Goal: Task Accomplishment & Management: Complete application form

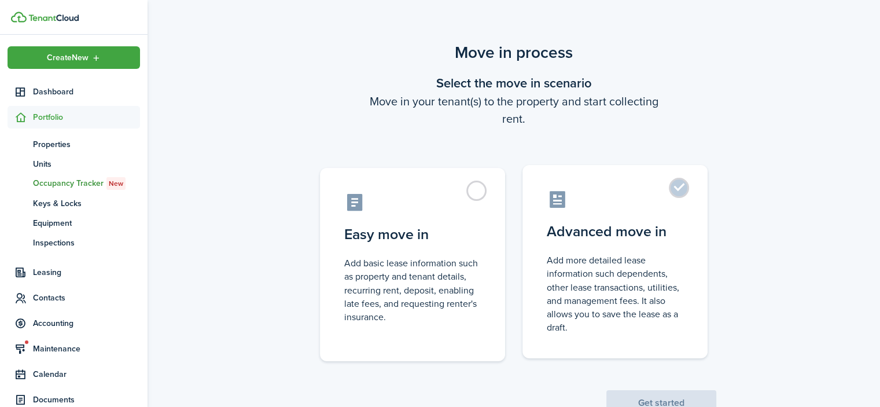
click at [679, 187] on label "Advanced move in Add more detailed lease information such dependents, other lea…" at bounding box center [615, 261] width 185 height 193
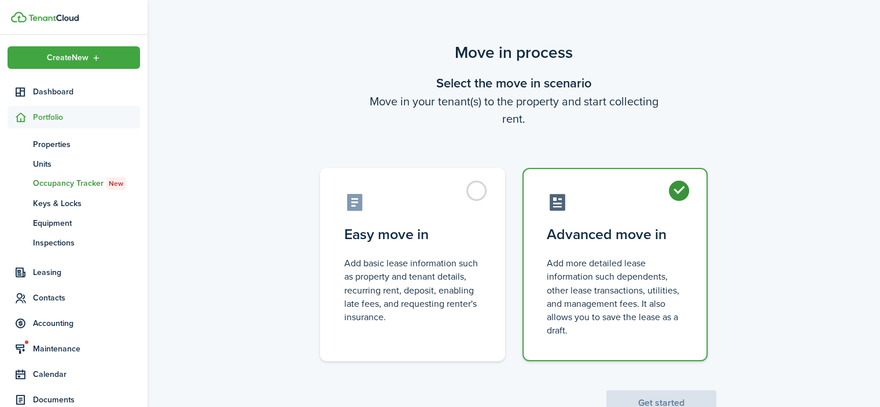
radio input "true"
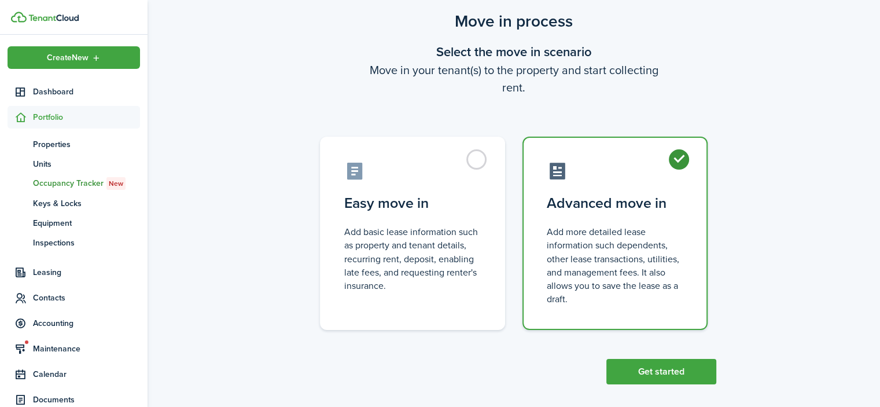
scroll to position [40, 0]
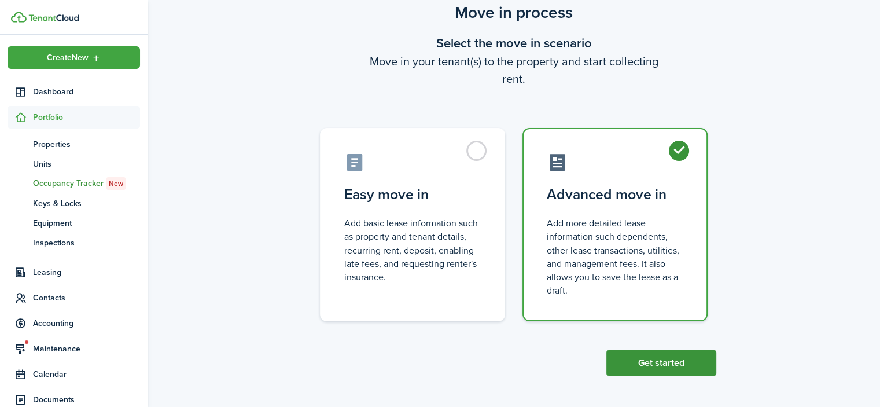
click at [678, 352] on button "Get started" at bounding box center [662, 362] width 110 height 25
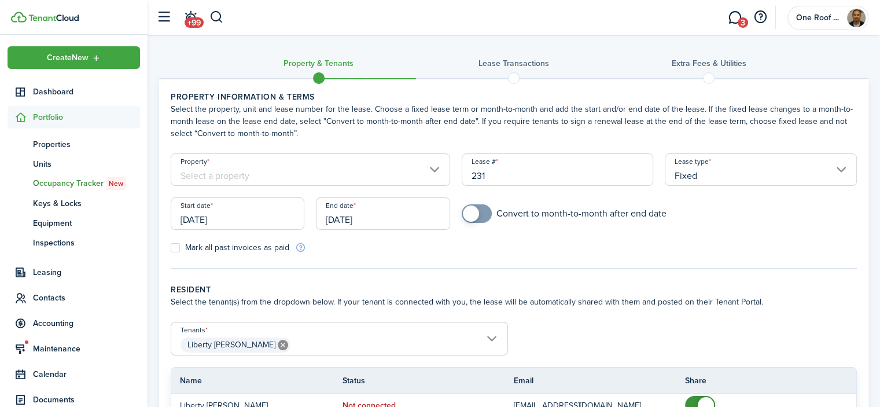
click at [397, 179] on input "Property" at bounding box center [311, 169] width 280 height 32
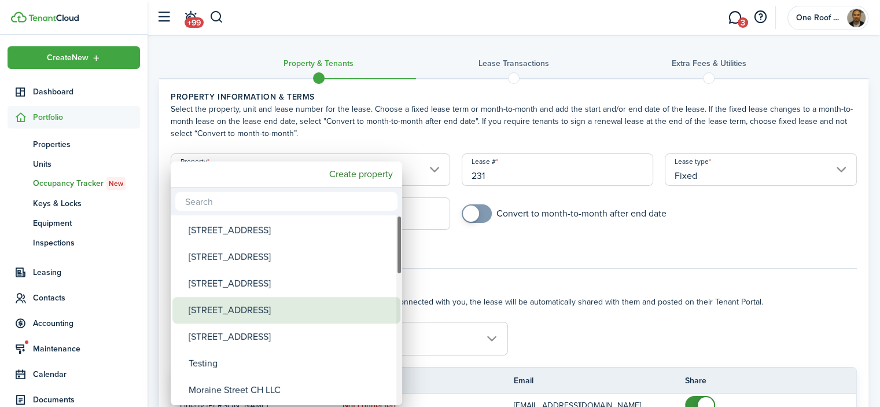
click at [302, 307] on div "[STREET_ADDRESS]" at bounding box center [291, 310] width 205 height 27
type input "[STREET_ADDRESS]"
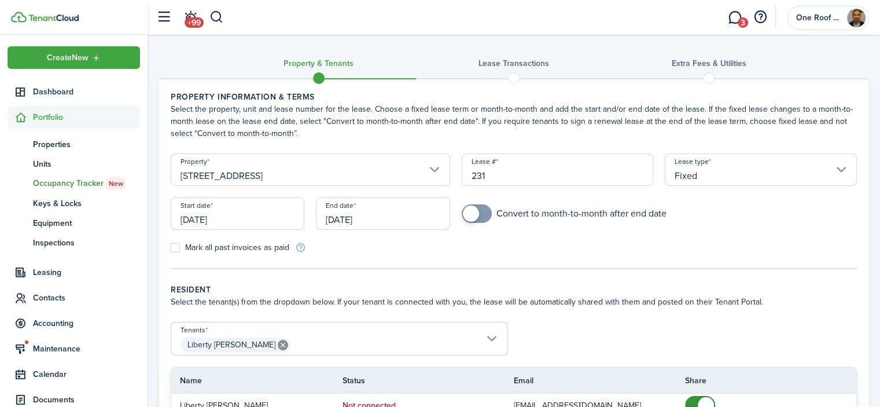
click at [280, 219] on input "[DATE]" at bounding box center [238, 213] width 134 height 32
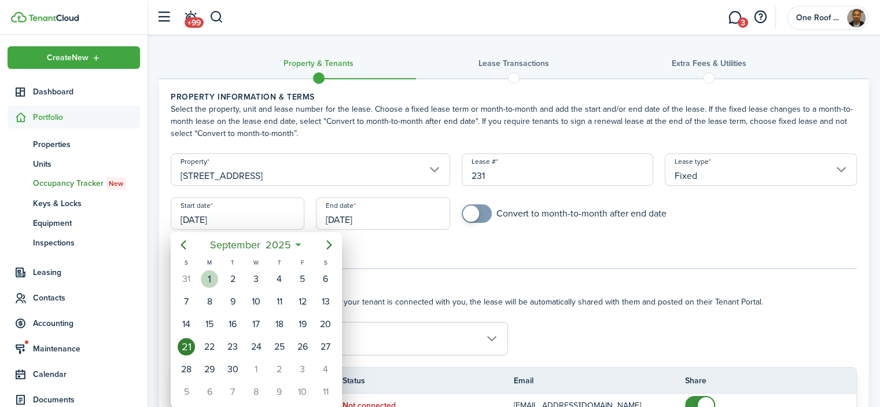
click at [211, 275] on div "1" at bounding box center [209, 278] width 17 height 17
type input "[DATE]"
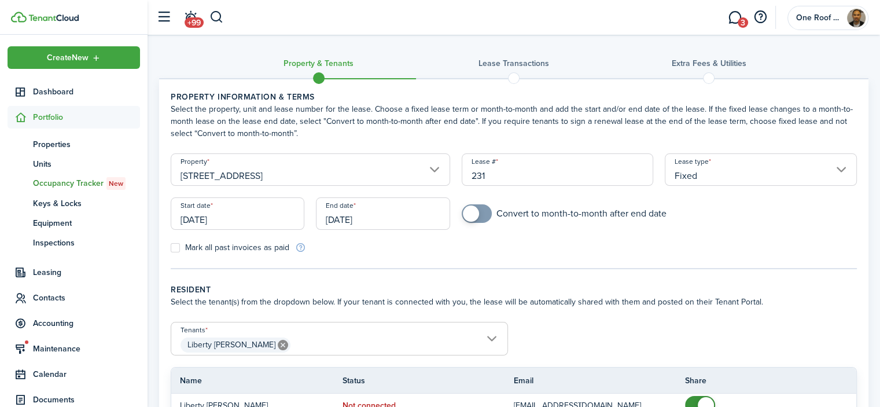
click at [373, 219] on input "[DATE]" at bounding box center [383, 213] width 134 height 32
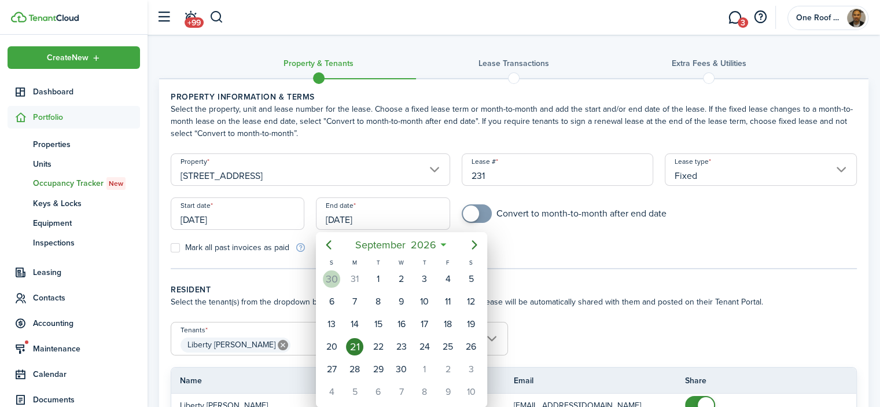
click at [335, 273] on div "30" at bounding box center [331, 278] width 17 height 17
type input "[DATE]"
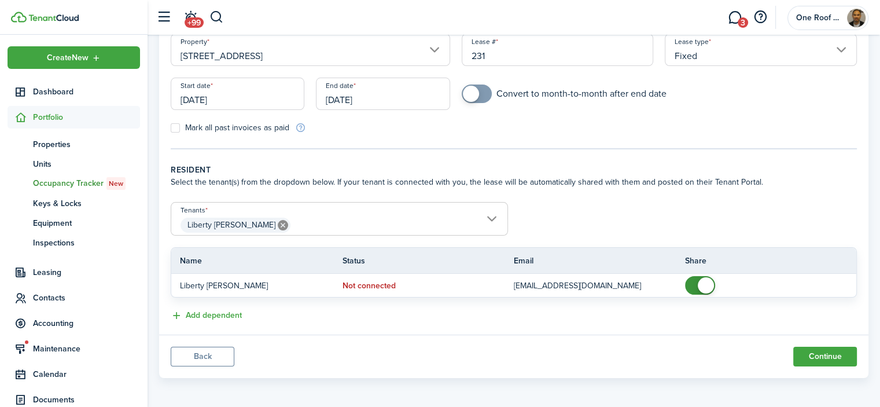
scroll to position [121, 0]
click at [832, 352] on button "Continue" at bounding box center [825, 356] width 64 height 20
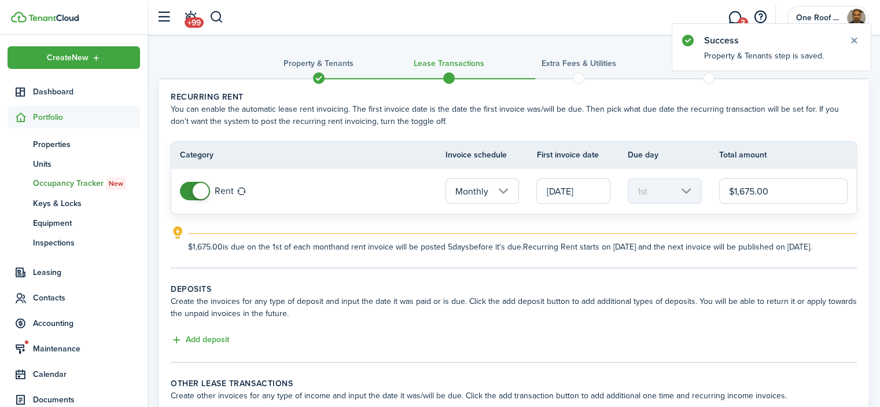
drag, startPoint x: 759, startPoint y: 196, endPoint x: 688, endPoint y: 196, distance: 71.2
click at [689, 196] on tr "Rent Monthly [DATE] 1st $1,675.00" at bounding box center [513, 190] width 685 height 45
type input "$2,250.00"
click at [400, 291] on panel-main-body "Recurring rent You can enable the automatic lease rent invoicing. The first inv…" at bounding box center [514, 260] width 710 height 362
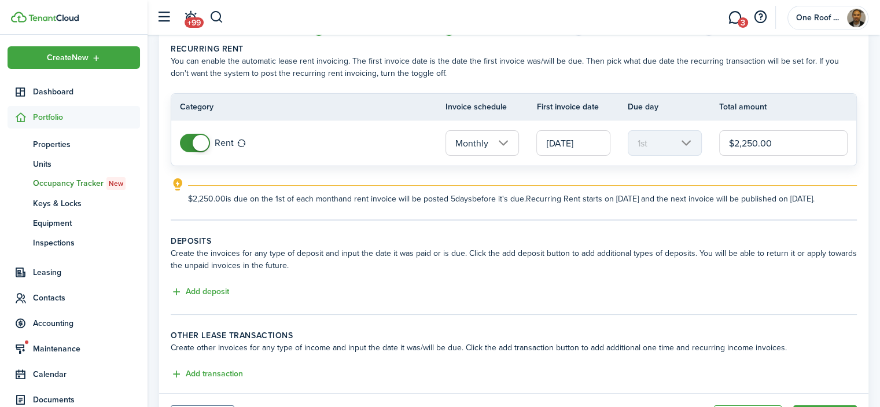
scroll to position [116, 0]
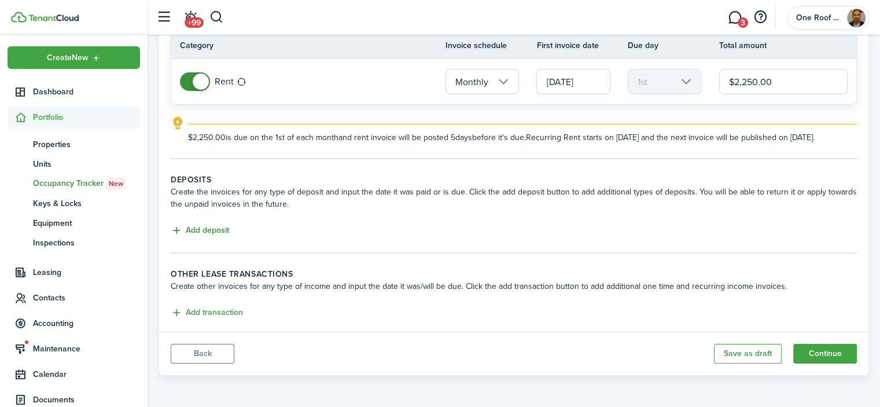
click at [220, 237] on button "Add deposit" at bounding box center [200, 230] width 58 height 13
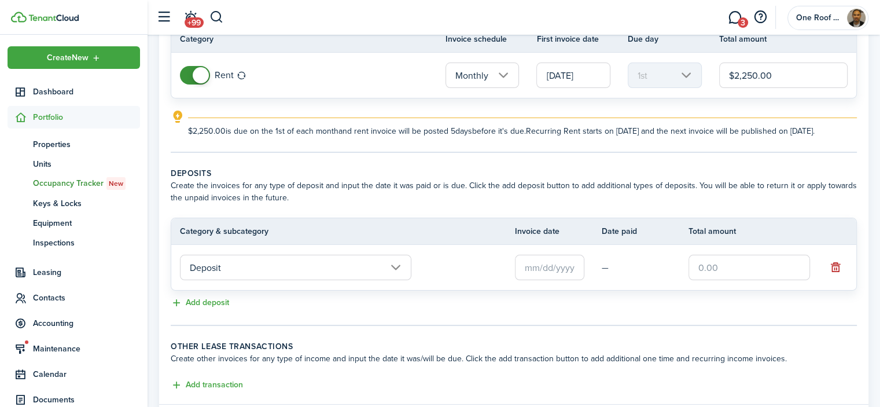
click at [284, 280] on input "Deposit" at bounding box center [295, 267] width 231 height 25
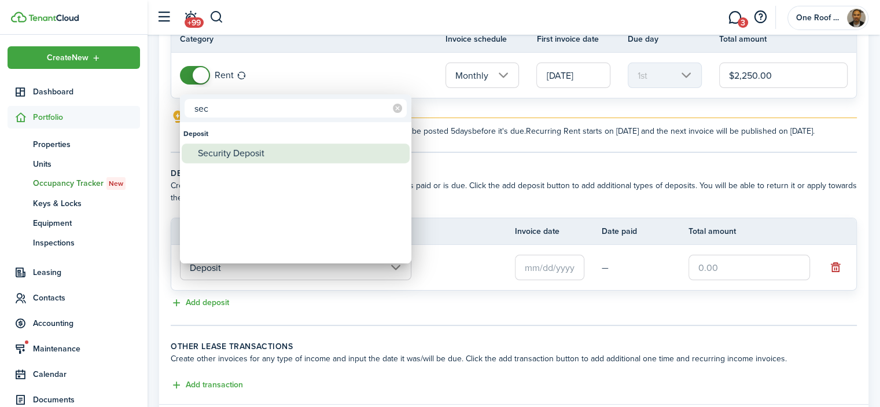
type input "sec"
click at [249, 155] on div "Security Deposit" at bounding box center [300, 154] width 205 height 20
type input "Deposit / Security Deposit"
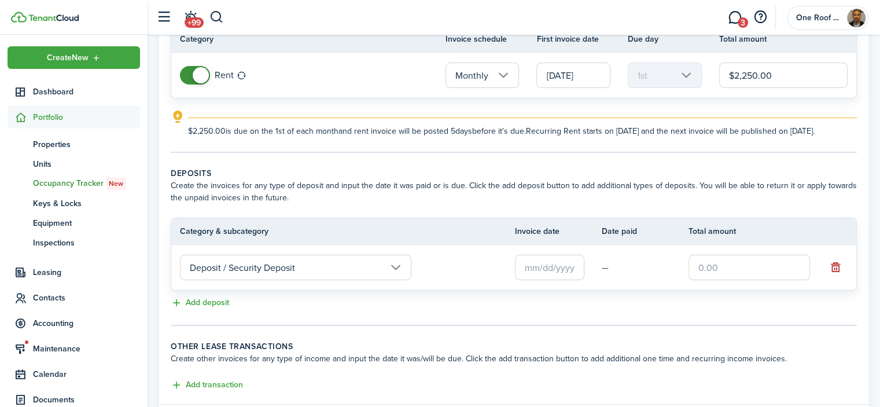
click at [540, 275] on input "text" at bounding box center [549, 267] width 69 height 25
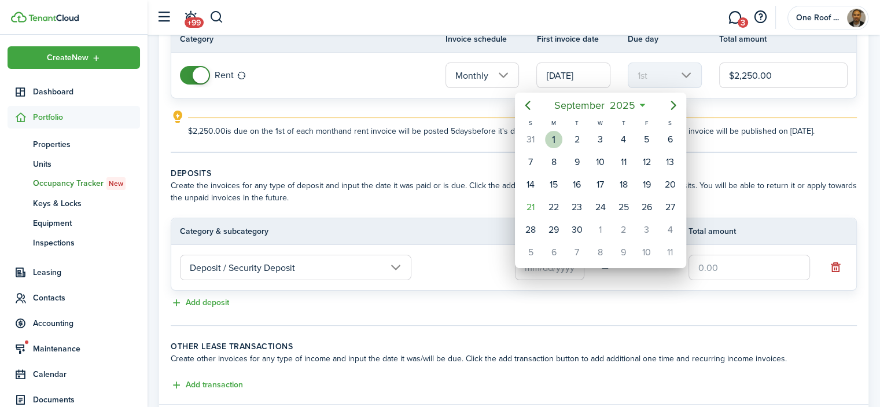
click at [556, 131] on div "1" at bounding box center [553, 139] width 17 height 17
type input "[DATE]"
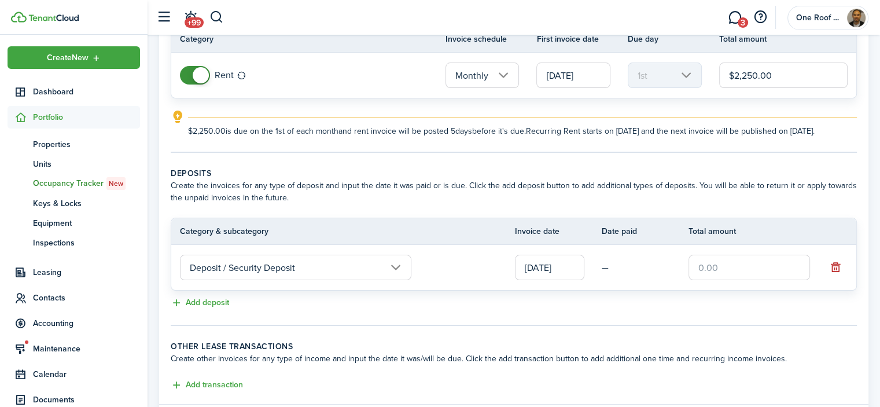
click at [711, 280] on input "text" at bounding box center [750, 267] width 122 height 25
type input "$2,250.00"
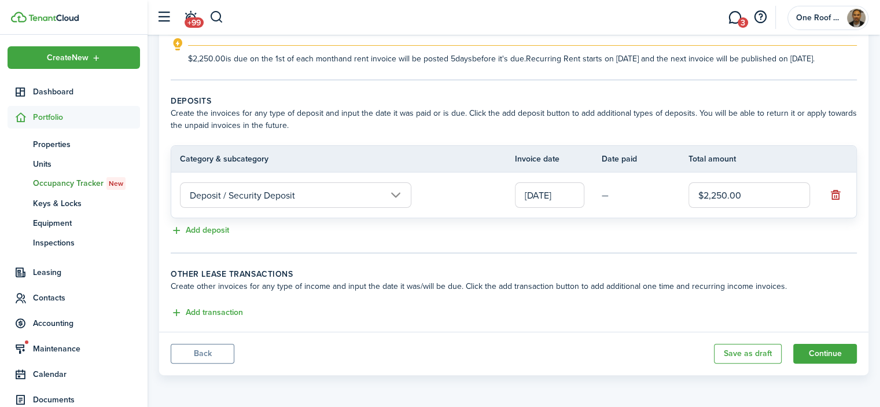
scroll to position [197, 0]
click at [212, 231] on button "Add deposit" at bounding box center [200, 230] width 58 height 13
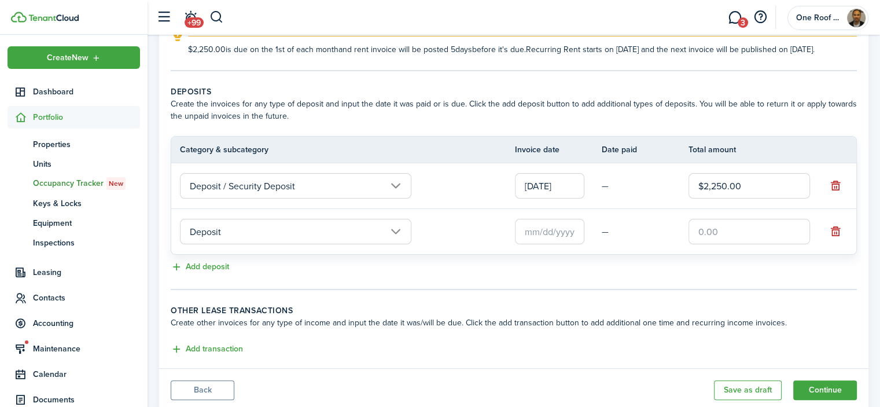
click at [275, 244] on input "Deposit" at bounding box center [295, 231] width 231 height 25
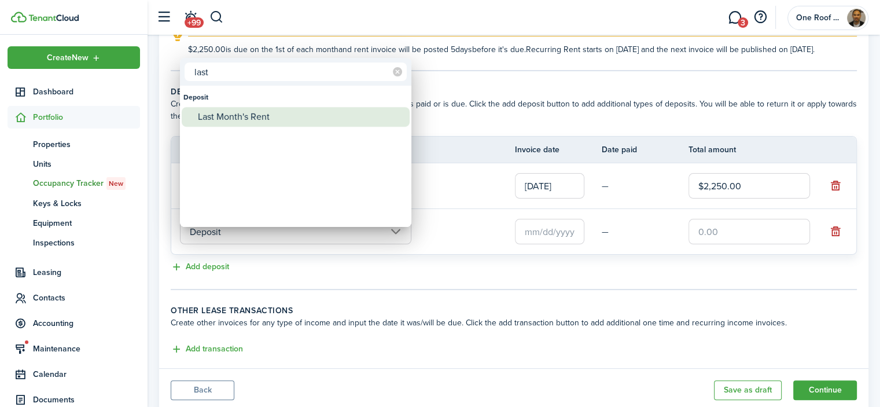
type input "last"
click at [278, 117] on div "Last Month's Rent" at bounding box center [300, 117] width 205 height 20
type input "Deposit / Last Month's Rent"
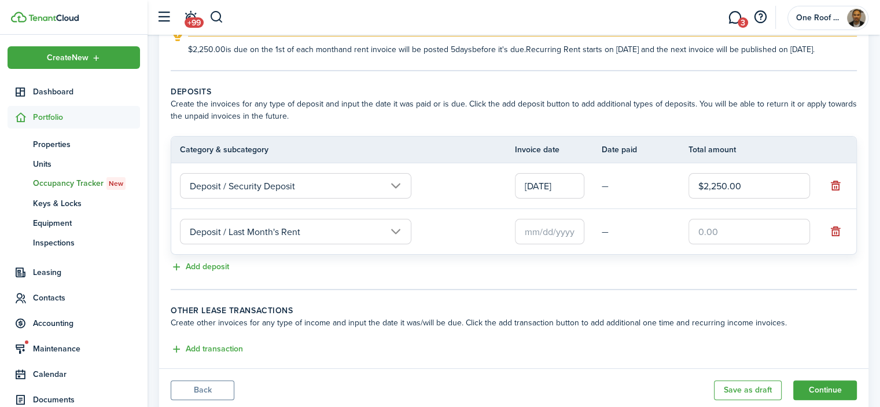
click at [551, 242] on input "text" at bounding box center [549, 231] width 69 height 25
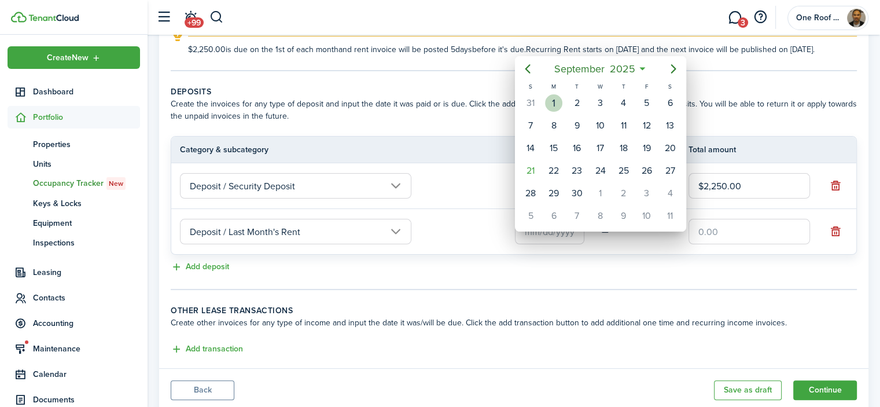
click at [553, 106] on div "1" at bounding box center [553, 102] width 17 height 17
type input "[DATE]"
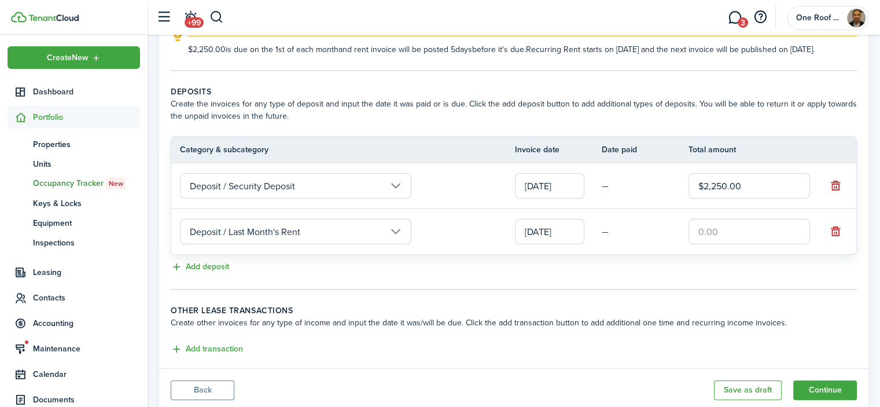
click at [747, 230] on input "text" at bounding box center [750, 231] width 122 height 25
type input "$2,250.00"
click at [719, 273] on div "Add deposit" at bounding box center [514, 267] width 686 height 14
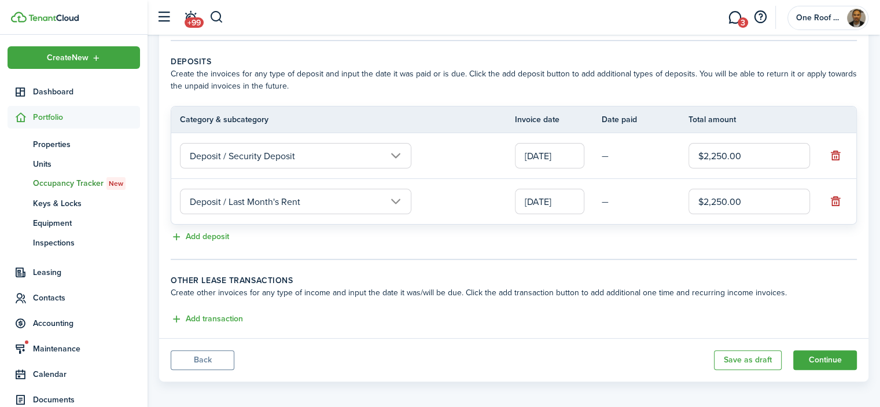
scroll to position [243, 0]
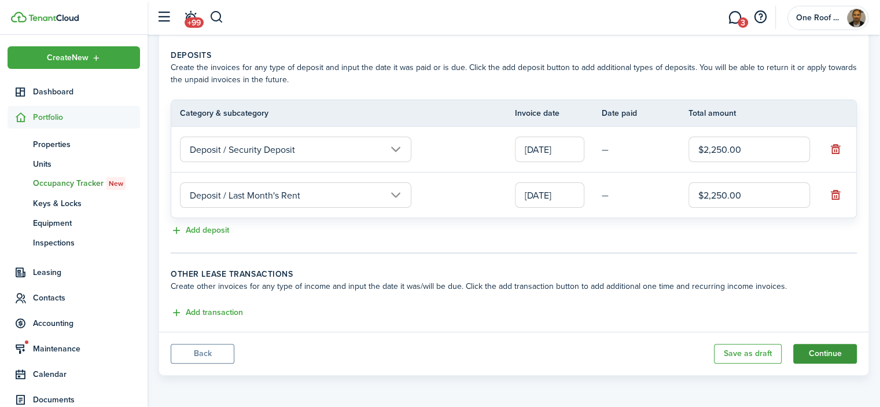
click at [826, 348] on button "Continue" at bounding box center [825, 354] width 64 height 20
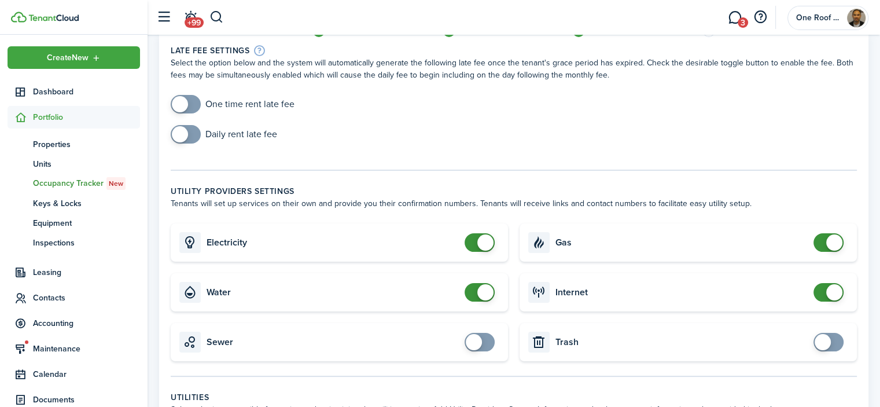
scroll to position [116, 0]
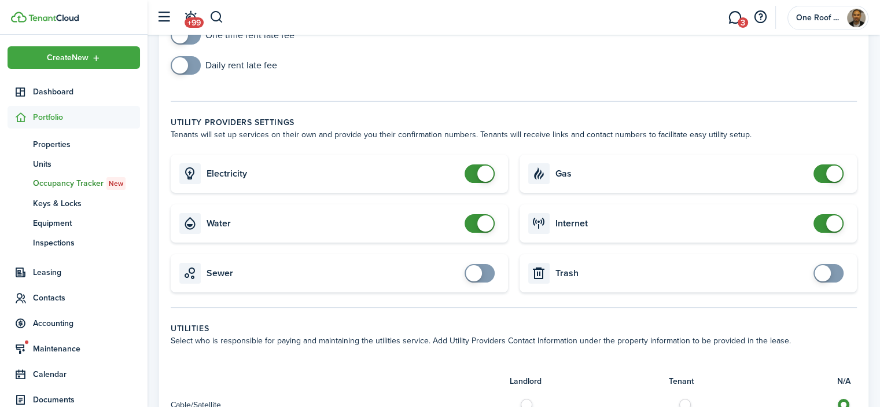
checkbox input "false"
click at [477, 219] on span at bounding box center [485, 223] width 16 height 16
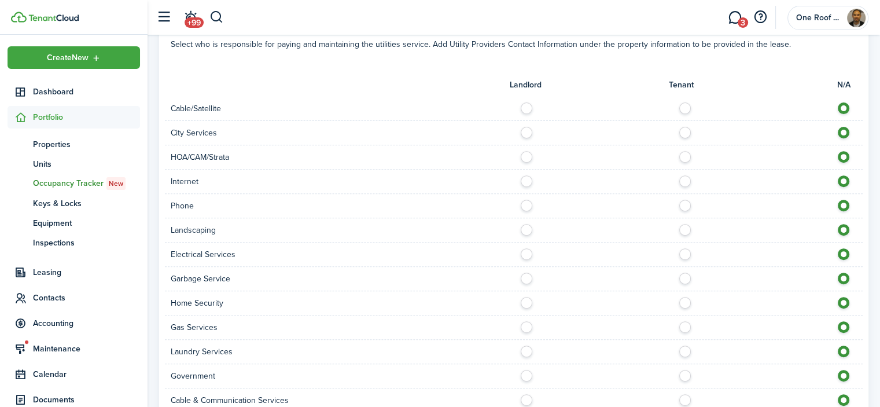
scroll to position [598, 0]
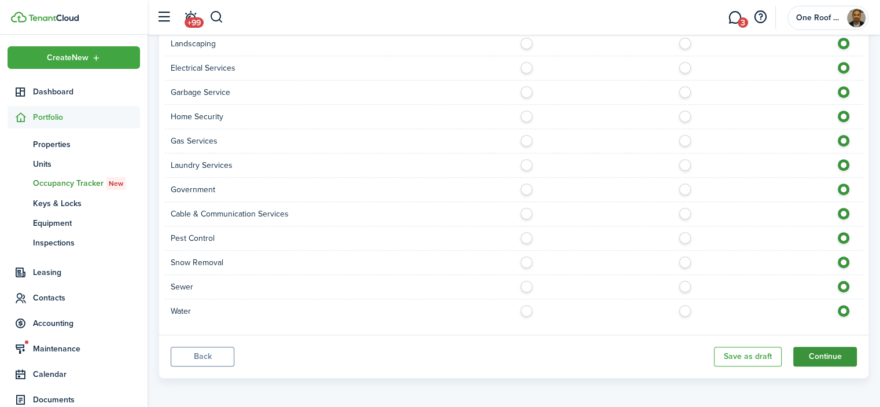
click at [825, 347] on button "Continue" at bounding box center [825, 357] width 64 height 20
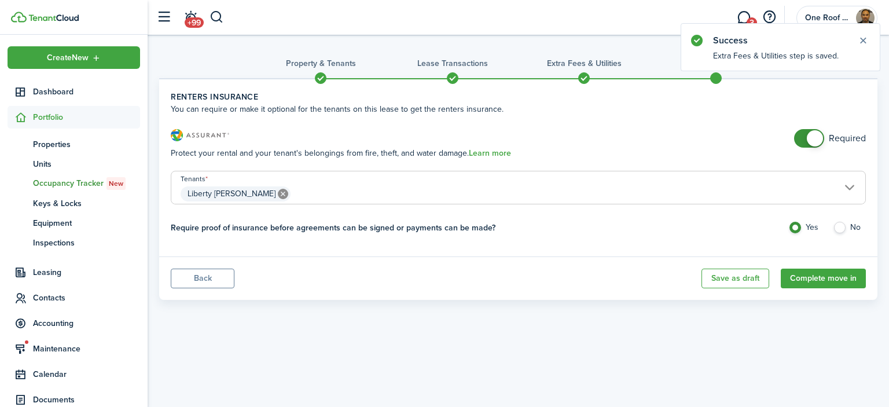
click at [838, 225] on label "No" at bounding box center [849, 230] width 33 height 17
radio input "false"
radio input "true"
checkbox input "false"
click at [810, 138] on span at bounding box center [815, 138] width 16 height 16
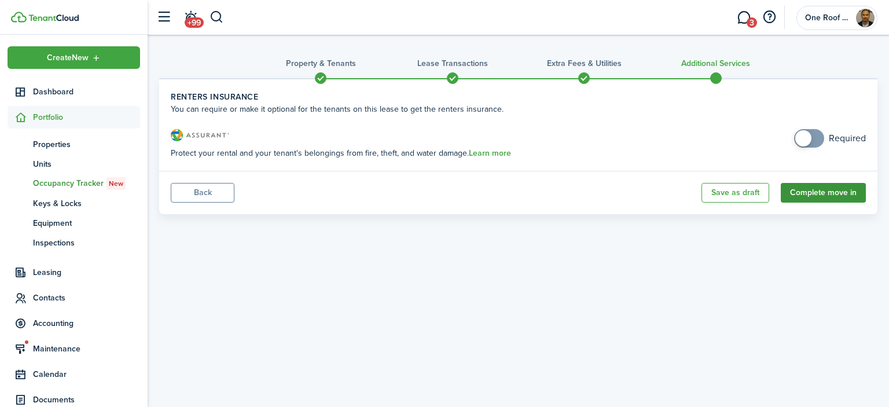
click at [832, 192] on button "Complete move in" at bounding box center [823, 193] width 85 height 20
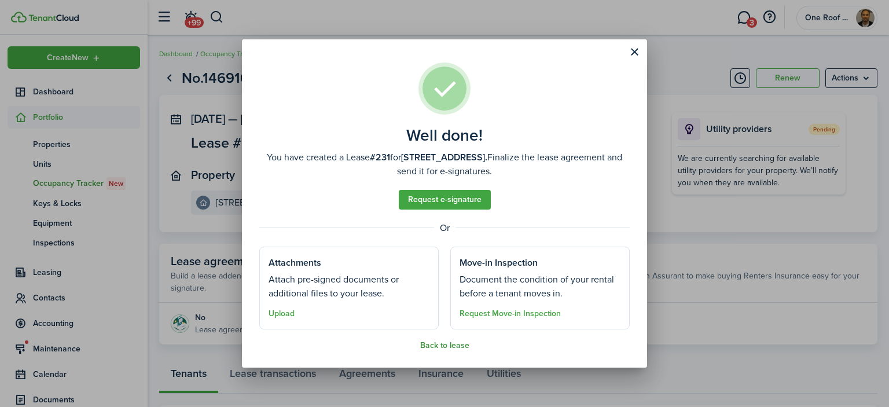
click at [450, 342] on button "Back to lease" at bounding box center [444, 345] width 49 height 9
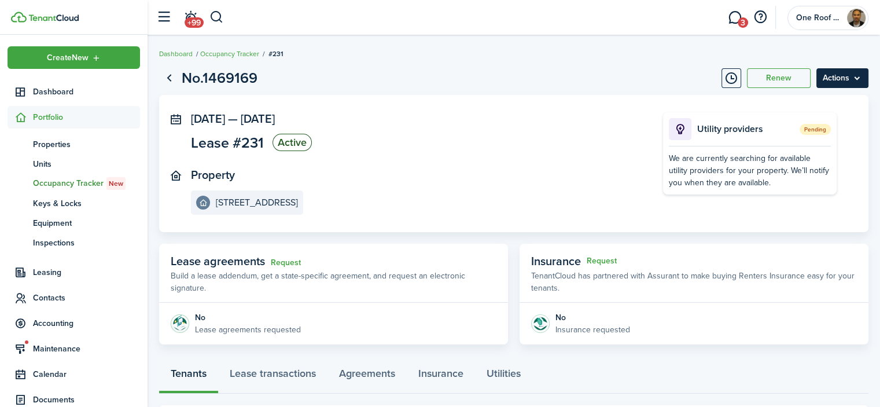
click at [837, 78] on menu-btn "Actions" at bounding box center [843, 78] width 52 height 20
click at [410, 152] on panel-main-section "[DATE] — [DATE] Lease #231 Active" at bounding box center [410, 133] width 438 height 42
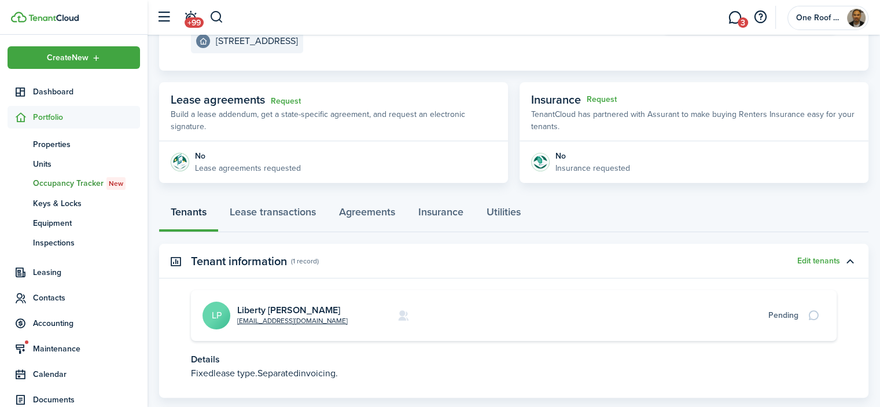
scroll to position [174, 0]
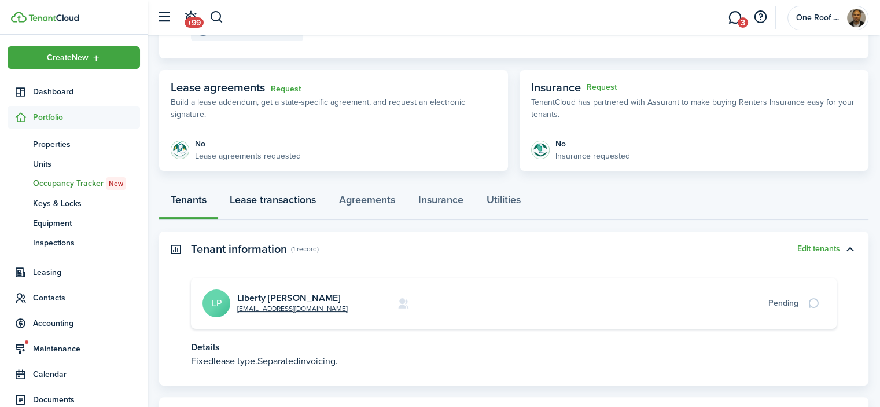
click at [288, 199] on link "Lease transactions" at bounding box center [272, 202] width 109 height 35
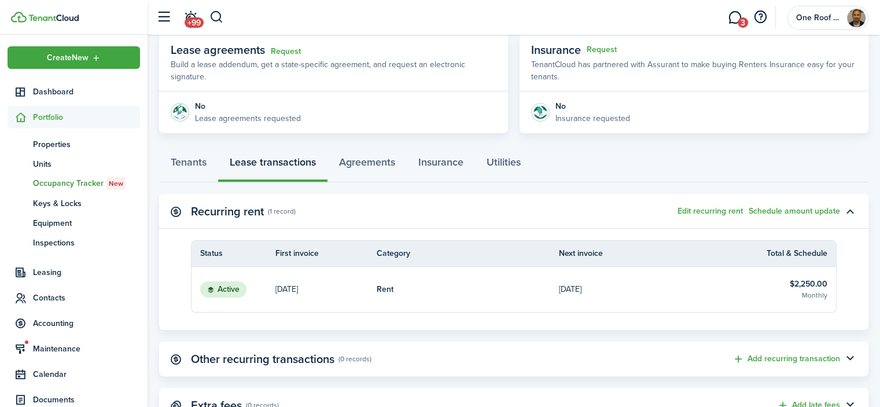
scroll to position [231, 0]
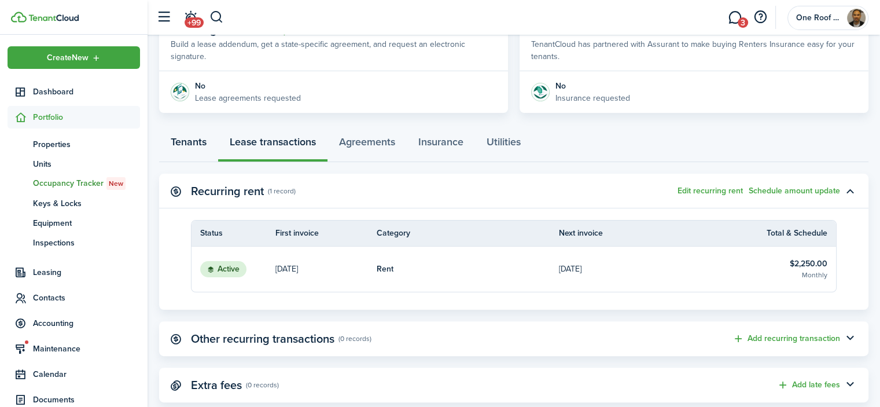
click at [185, 138] on link "Tenants" at bounding box center [188, 144] width 59 height 35
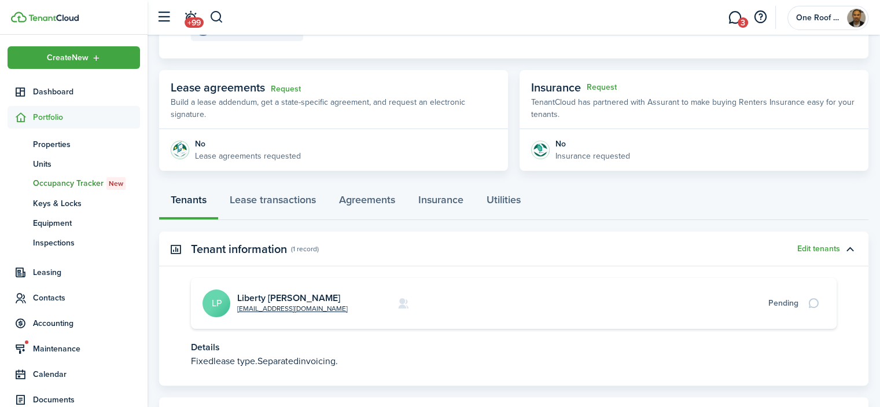
scroll to position [229, 0]
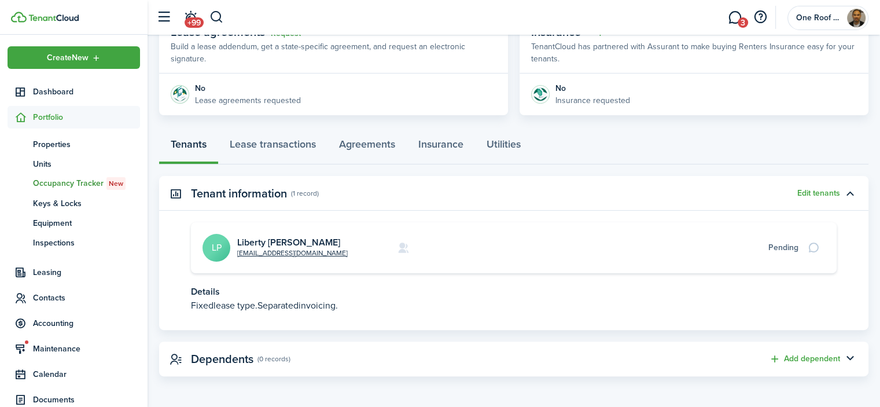
click at [542, 251] on card-additional-info "Pending" at bounding box center [628, 247] width 342 height 12
click at [289, 240] on link "Liberty [PERSON_NAME]" at bounding box center [288, 242] width 103 height 13
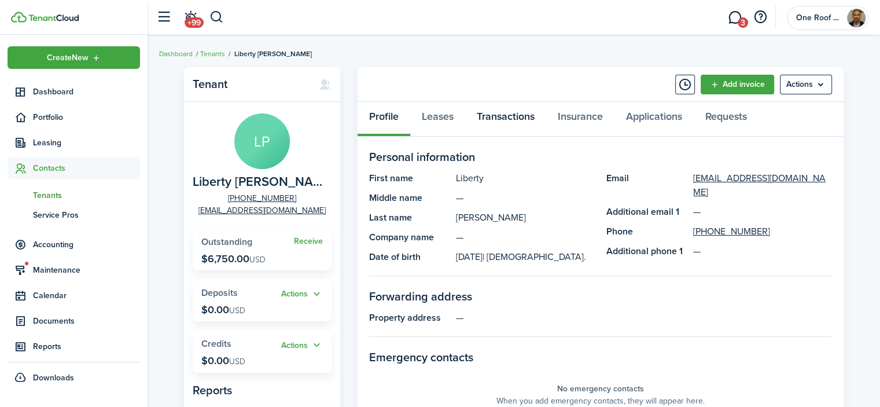
click at [512, 119] on link "Transactions" at bounding box center [505, 119] width 81 height 35
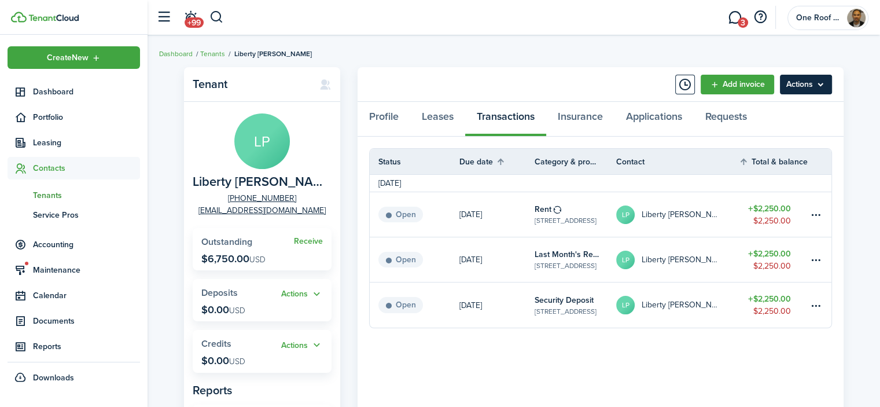
click at [806, 87] on menu-btn "Actions" at bounding box center [806, 85] width 52 height 20
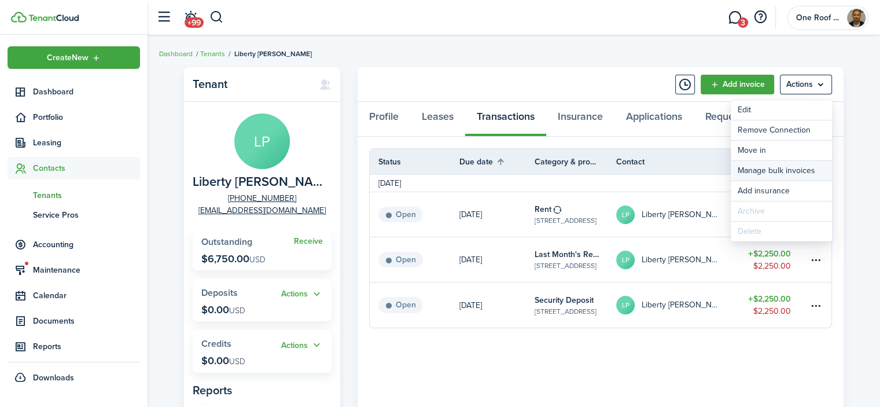
click at [795, 168] on link "Manage bulk invoices" at bounding box center [781, 171] width 101 height 20
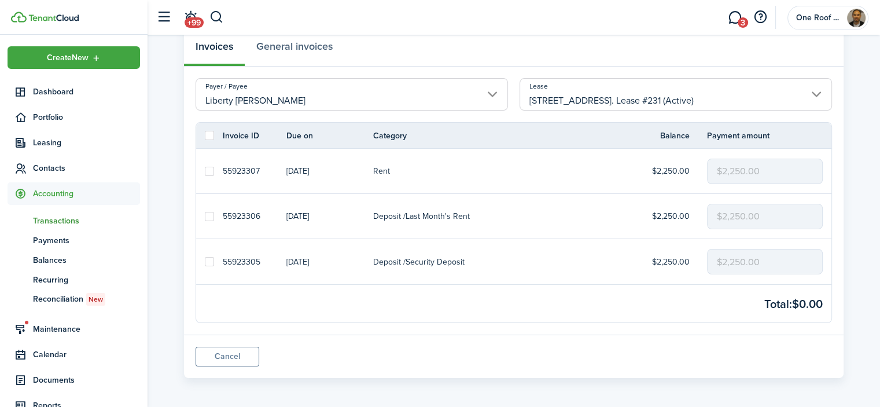
scroll to position [72, 0]
click at [206, 130] on label at bounding box center [209, 133] width 9 height 9
click at [205, 134] on input "checkbox" at bounding box center [204, 134] width 1 height 1
checkbox input "true"
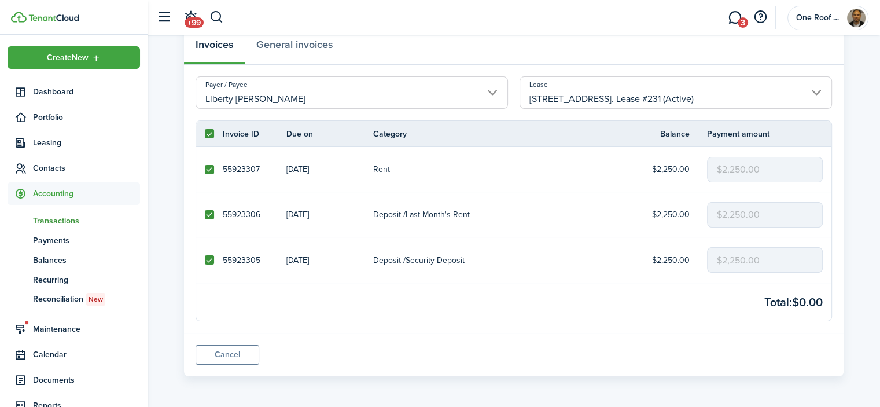
checkbox input "true"
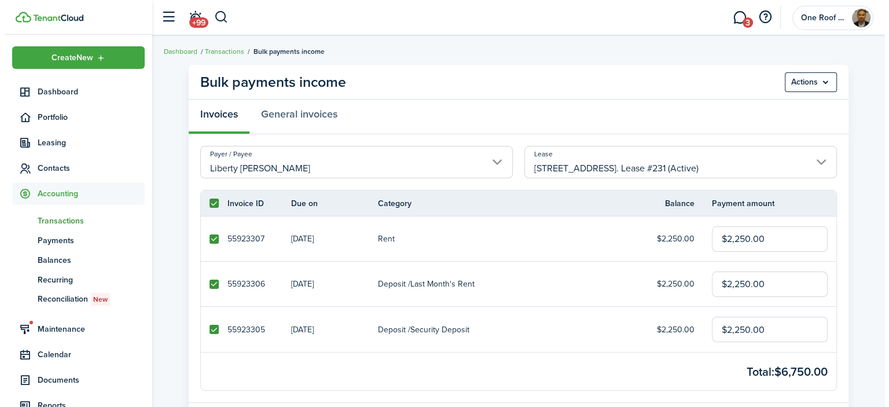
scroll to position [0, 0]
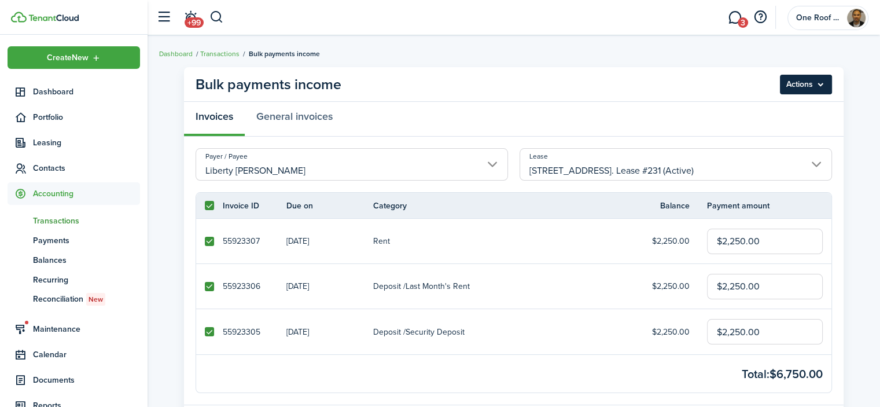
click at [781, 79] on menu-btn "Actions" at bounding box center [806, 85] width 52 height 20
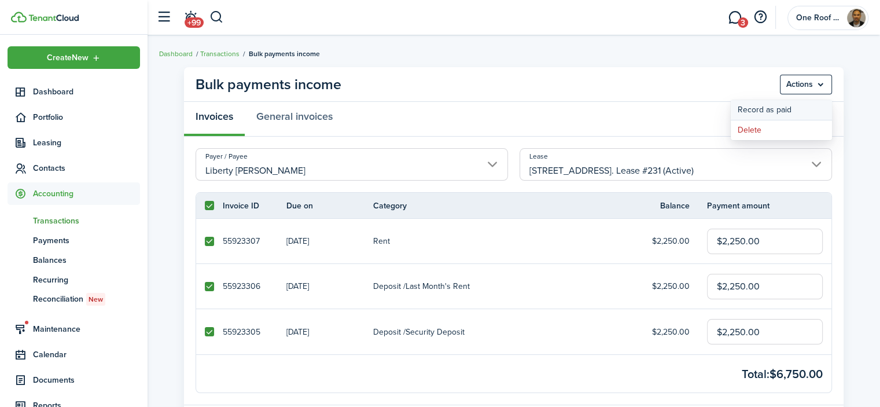
click at [770, 106] on button "Record as paid" at bounding box center [781, 110] width 101 height 20
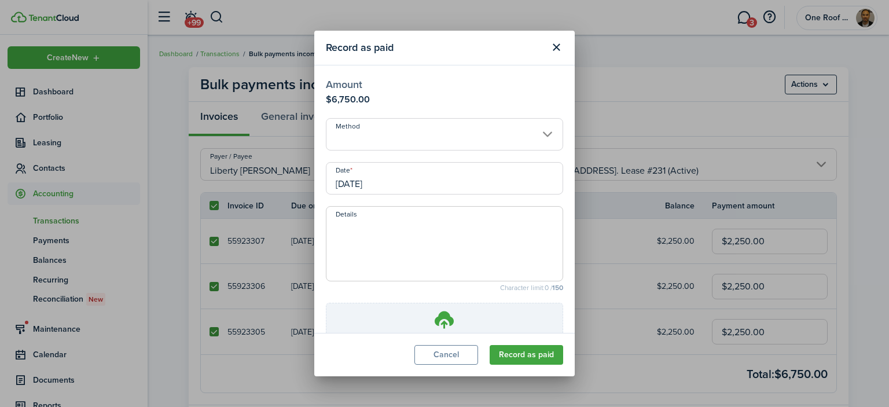
click at [438, 141] on input "Method" at bounding box center [444, 134] width 237 height 32
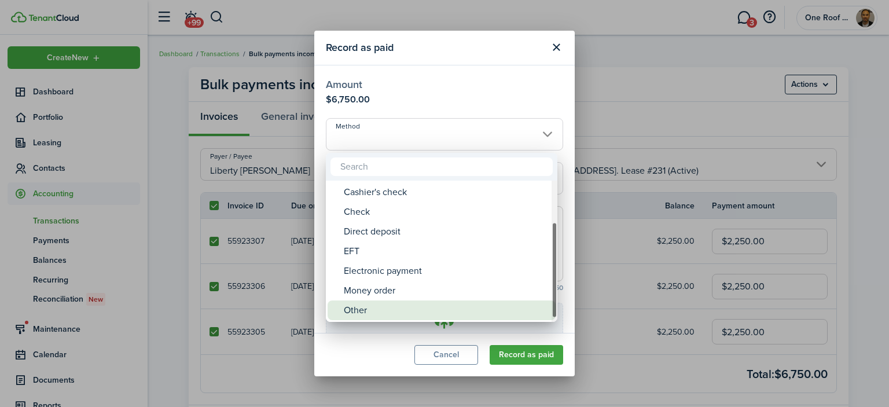
click at [358, 310] on div "Other" at bounding box center [446, 310] width 205 height 20
type input "Other"
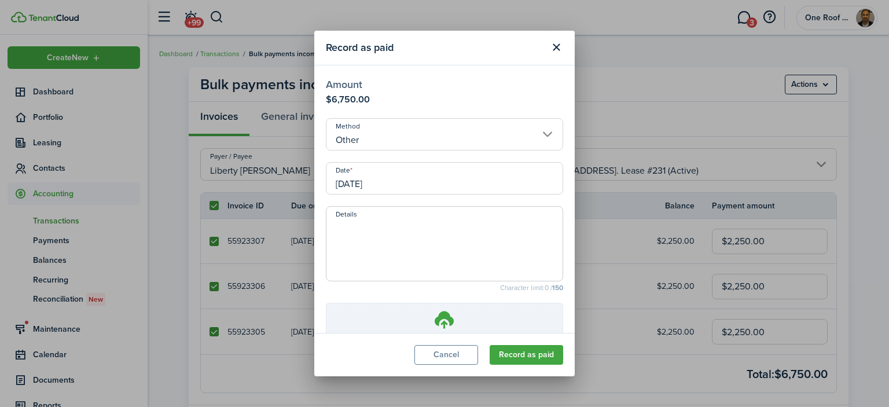
click at [424, 180] on input "[DATE]" at bounding box center [444, 178] width 237 height 32
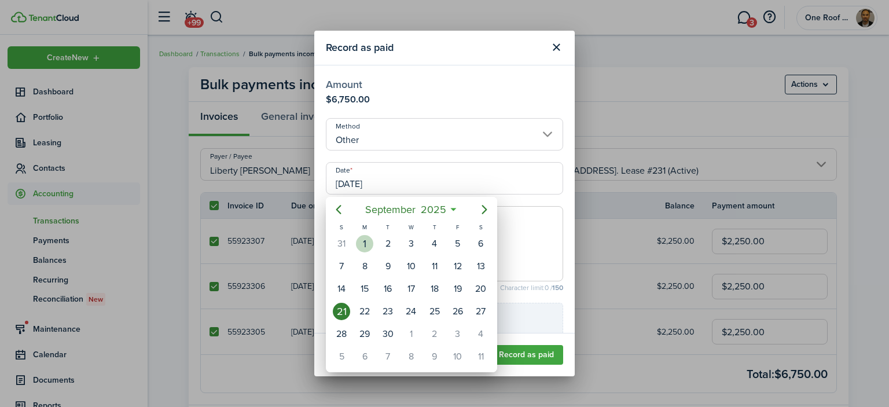
click at [359, 242] on div "1" at bounding box center [364, 243] width 17 height 17
type input "[DATE]"
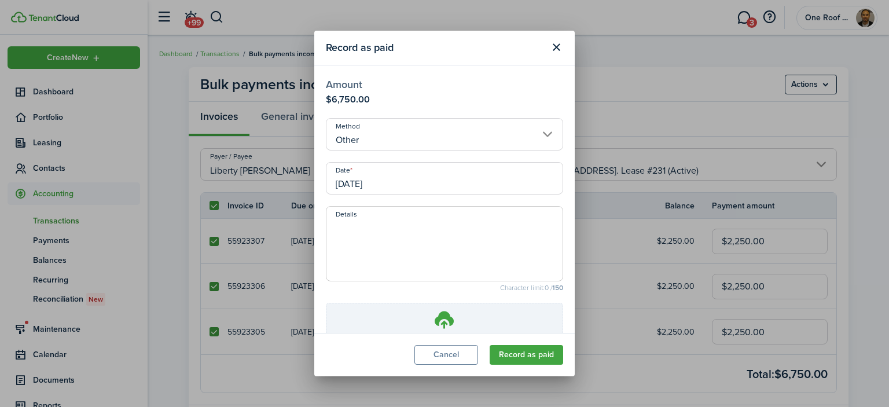
click at [360, 242] on textarea "Details" at bounding box center [444, 247] width 236 height 56
type textarea "move-in funds."
click at [511, 351] on button "Record as paid" at bounding box center [527, 355] width 74 height 20
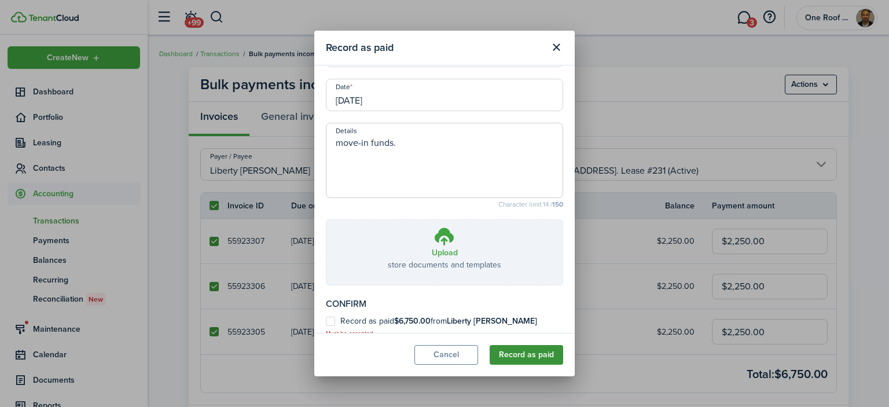
scroll to position [99, 0]
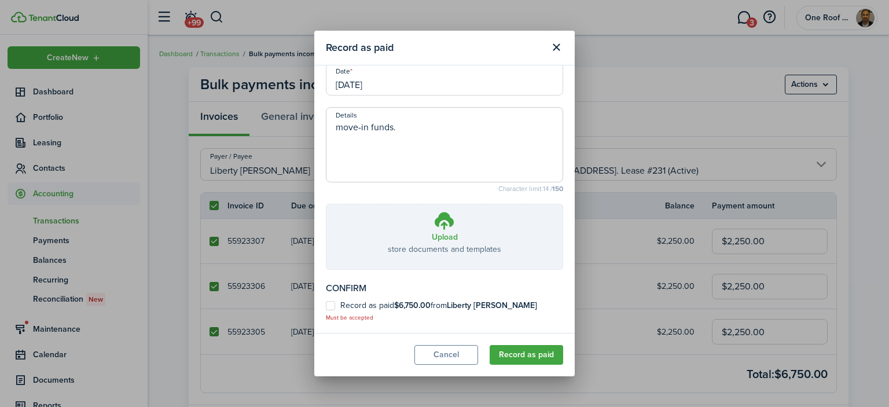
click at [329, 304] on label "Record as paid $6,750.00 from Liberty [PERSON_NAME]" at bounding box center [431, 305] width 211 height 9
click at [326, 406] on input "Record as paid $6,750.00 from Liberty [PERSON_NAME]" at bounding box center [325, 410] width 1 height 1
checkbox input "true"
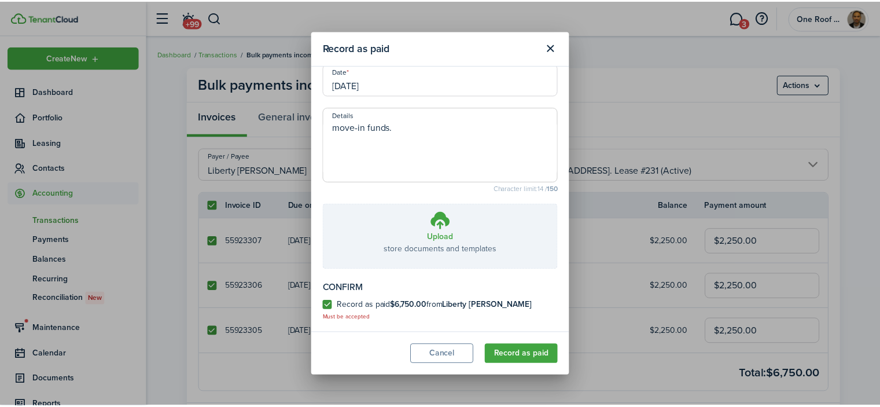
scroll to position [87, 0]
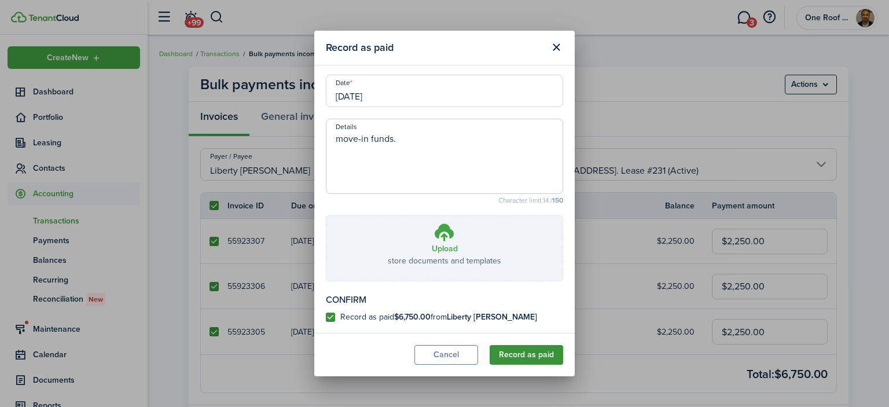
click at [549, 361] on button "Record as paid" at bounding box center [527, 355] width 74 height 20
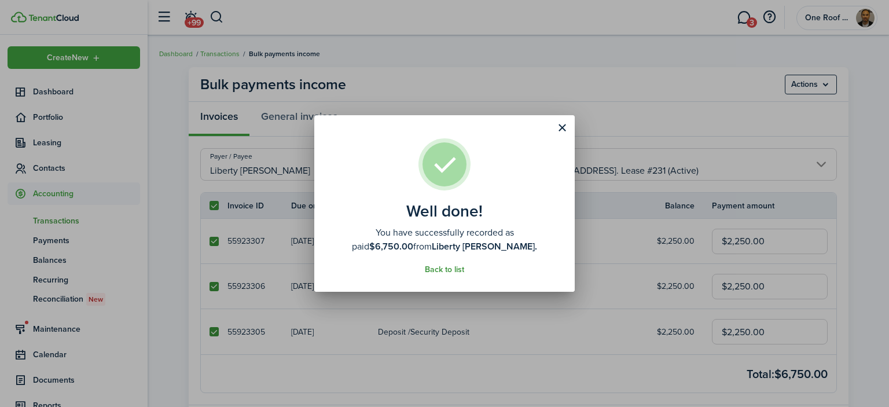
click at [451, 266] on link "Back to list" at bounding box center [444, 269] width 39 height 9
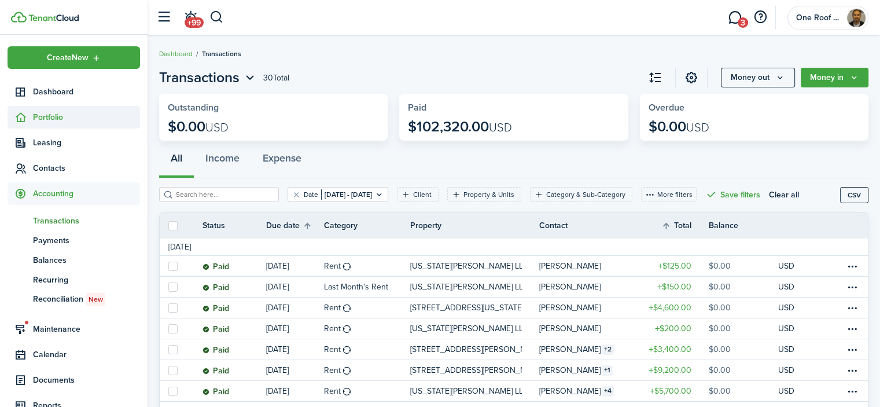
click at [50, 117] on span "Portfolio" at bounding box center [86, 117] width 107 height 12
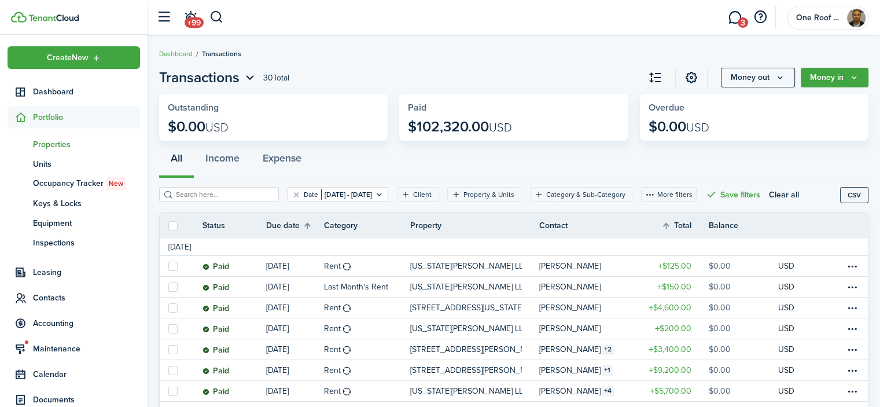
click at [52, 144] on span "Properties" at bounding box center [86, 144] width 107 height 12
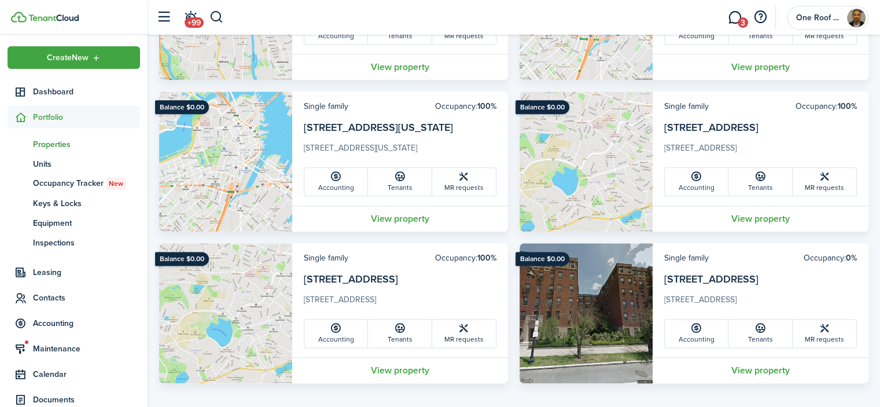
scroll to position [1410, 0]
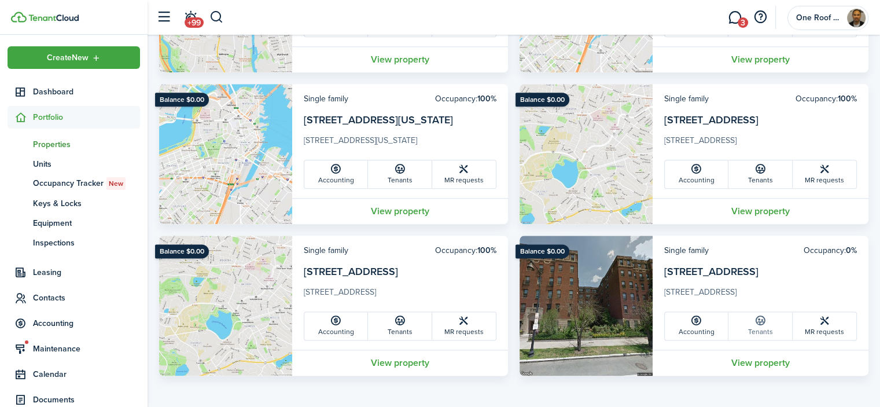
click at [764, 330] on link "Tenants" at bounding box center [761, 326] width 64 height 28
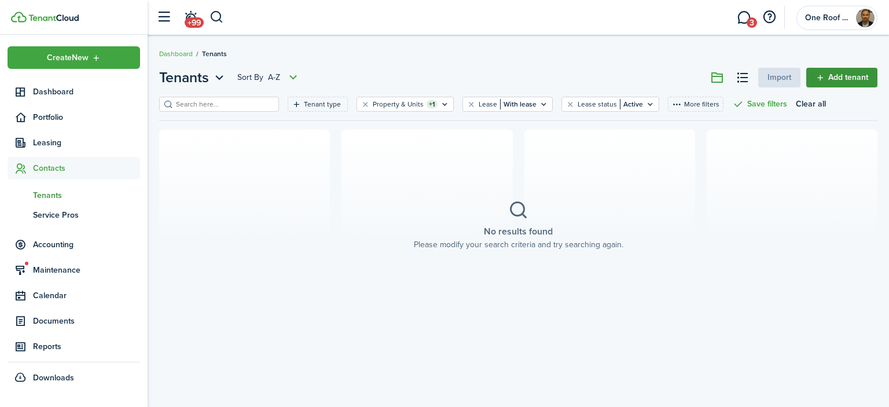
click at [854, 74] on link "Add tenant" at bounding box center [841, 78] width 71 height 20
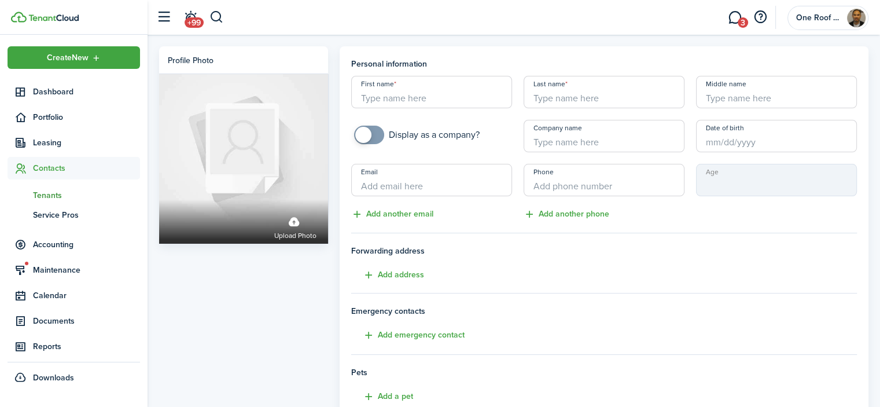
click at [438, 103] on input "First name" at bounding box center [431, 92] width 161 height 32
type input "[PERSON_NAME]"
type input "Cha"
type input "[EMAIL_ADDRESS][DOMAIN_NAME]"
type input "[PHONE_NUMBER]"
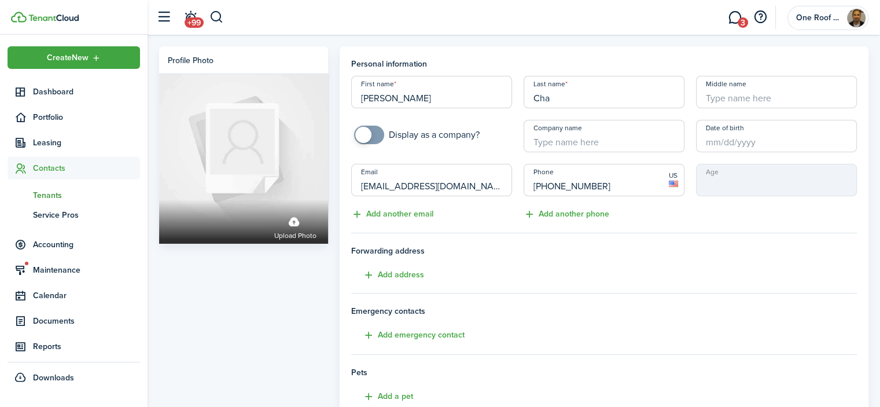
click at [736, 153] on div "First name [PERSON_NAME] Last name [PERSON_NAME] Middle name Display as a compa…" at bounding box center [605, 148] width 518 height 145
click at [737, 146] on input "Date of birth" at bounding box center [776, 136] width 161 height 32
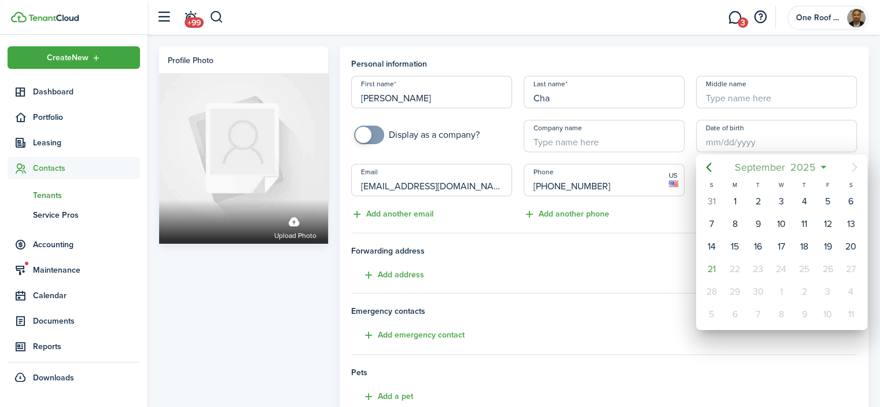
click at [738, 166] on span "September" at bounding box center [761, 167] width 56 height 21
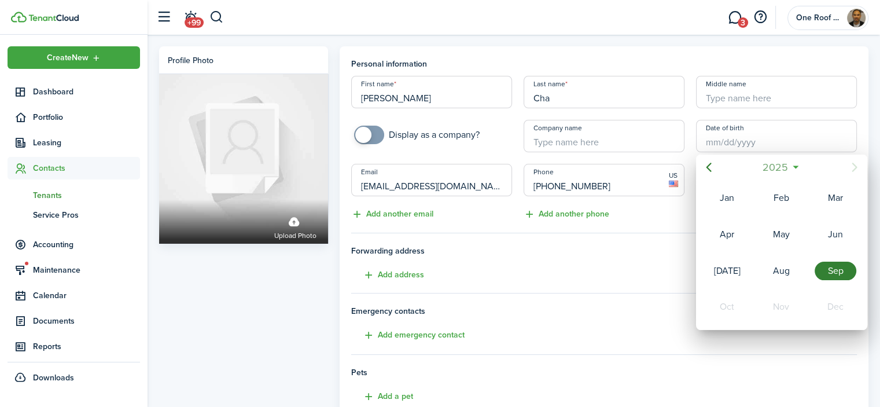
click at [769, 168] on span "2025" at bounding box center [775, 167] width 31 height 21
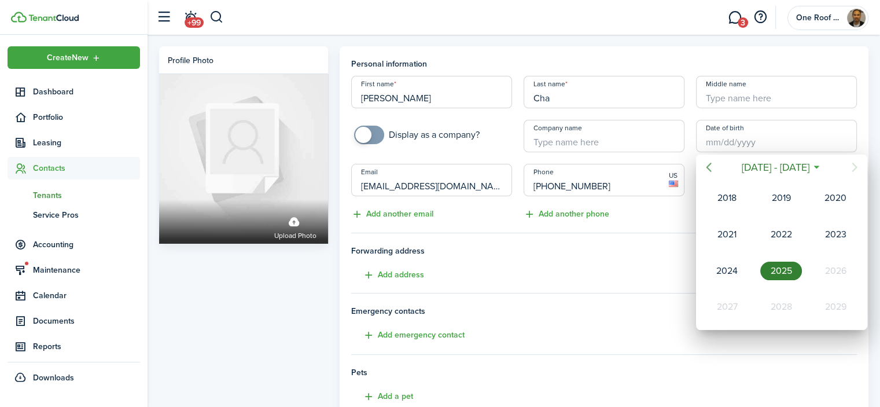
click at [705, 163] on icon "Previous page" at bounding box center [709, 167] width 14 height 14
click at [852, 160] on icon "Next page" at bounding box center [855, 167] width 14 height 14
click at [785, 233] on div "1998" at bounding box center [781, 234] width 42 height 19
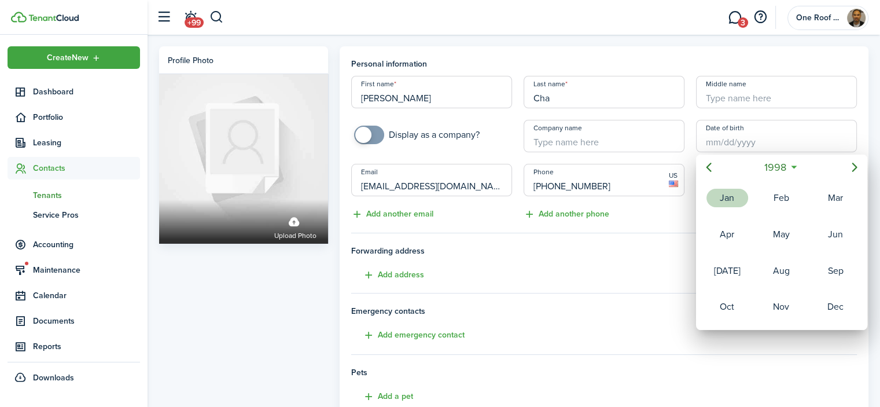
click at [726, 205] on div "Jan" at bounding box center [728, 198] width 42 height 19
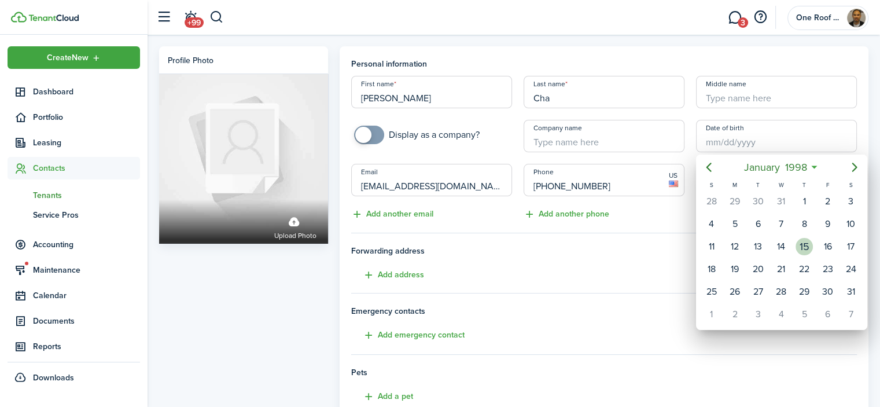
click at [805, 238] on div "15" at bounding box center [804, 246] width 17 height 17
type input "[DATE]"
type input "27"
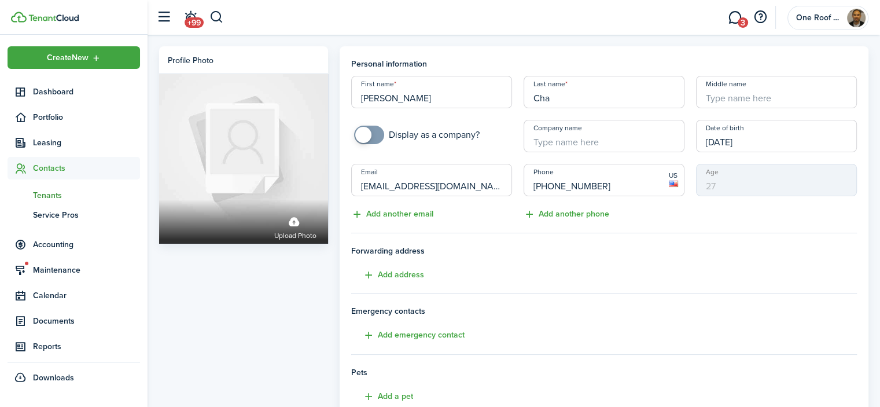
click at [694, 248] on span "Forwarding address" at bounding box center [604, 251] width 506 height 12
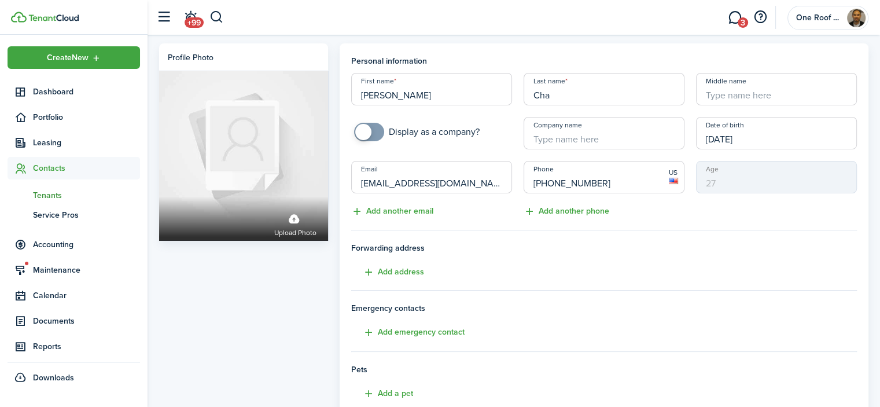
scroll to position [225, 0]
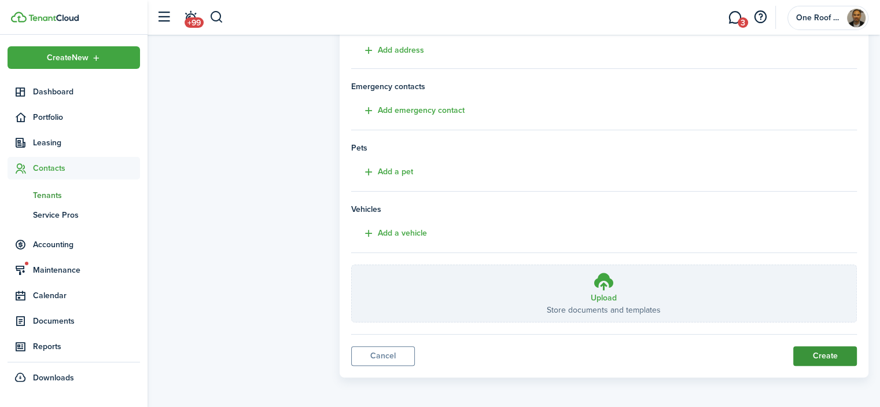
click at [812, 351] on button "Create" at bounding box center [825, 356] width 64 height 20
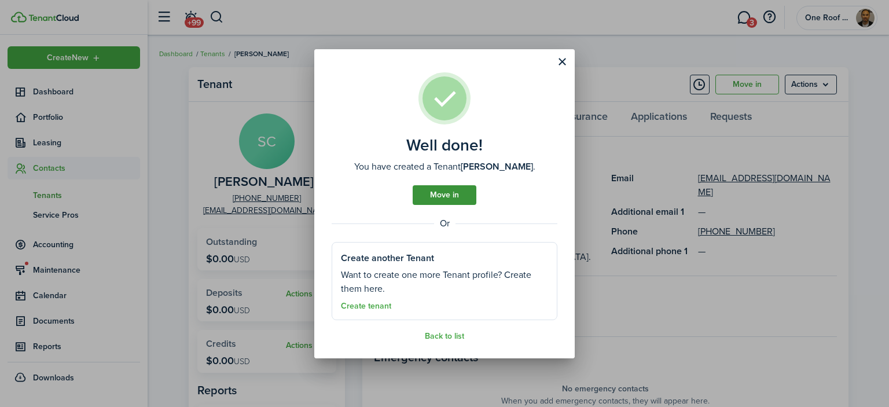
click at [435, 197] on link "Move in" at bounding box center [445, 195] width 64 height 20
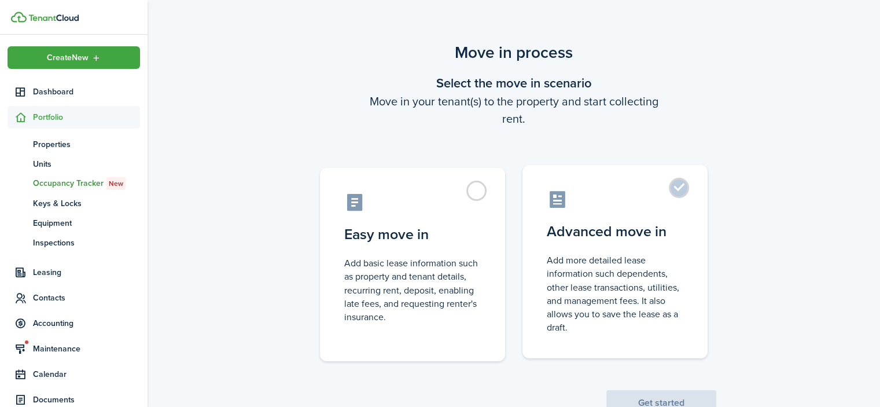
click at [674, 194] on label "Advanced move in Add more detailed lease information such dependents, other lea…" at bounding box center [615, 261] width 185 height 193
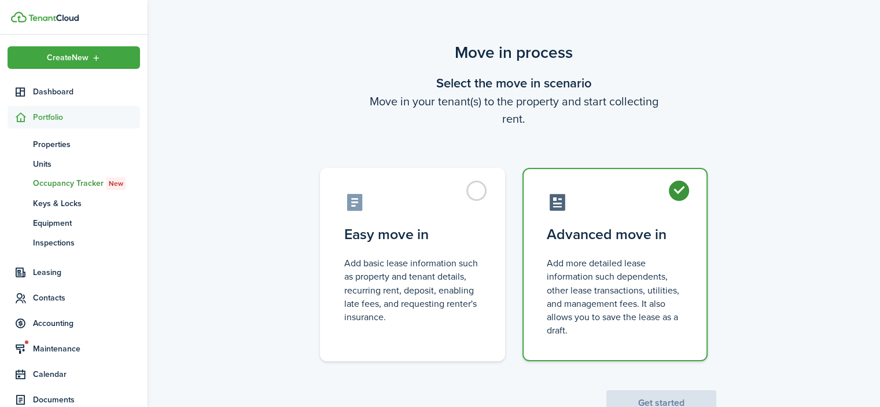
radio input "true"
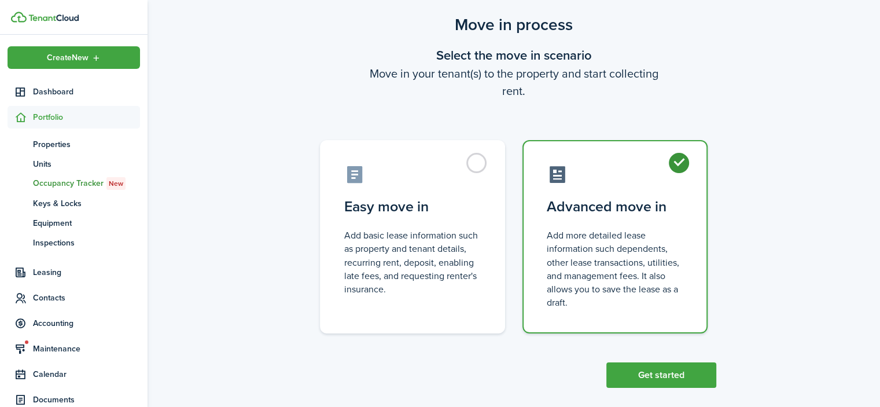
scroll to position [40, 0]
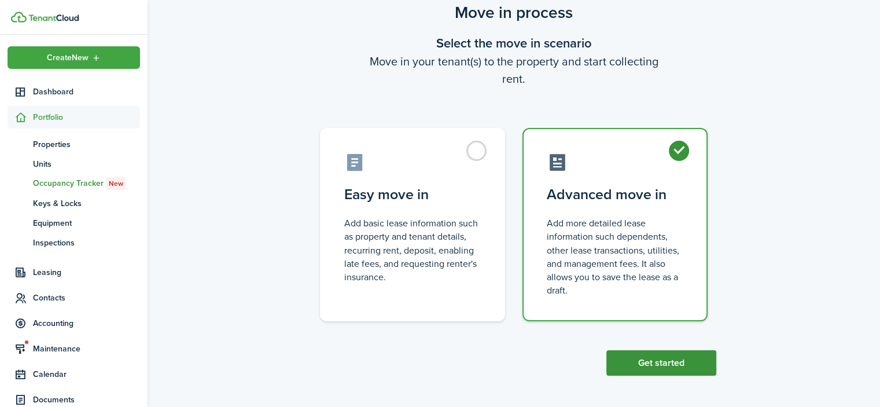
click at [679, 360] on button "Get started" at bounding box center [662, 362] width 110 height 25
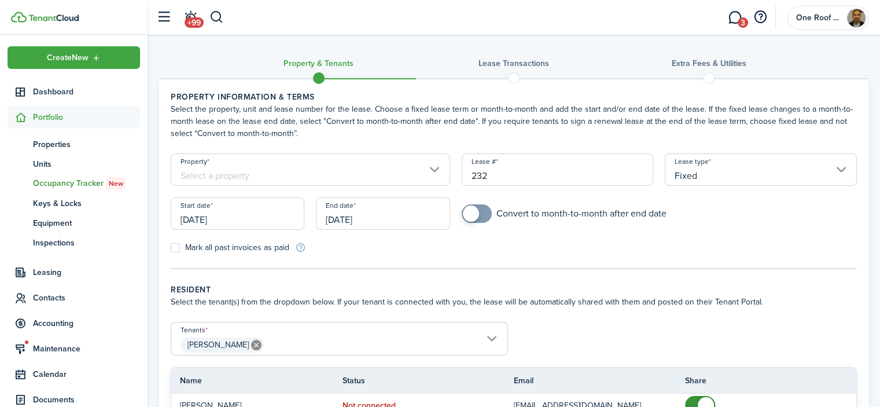
click at [262, 185] on input "Property" at bounding box center [311, 169] width 280 height 32
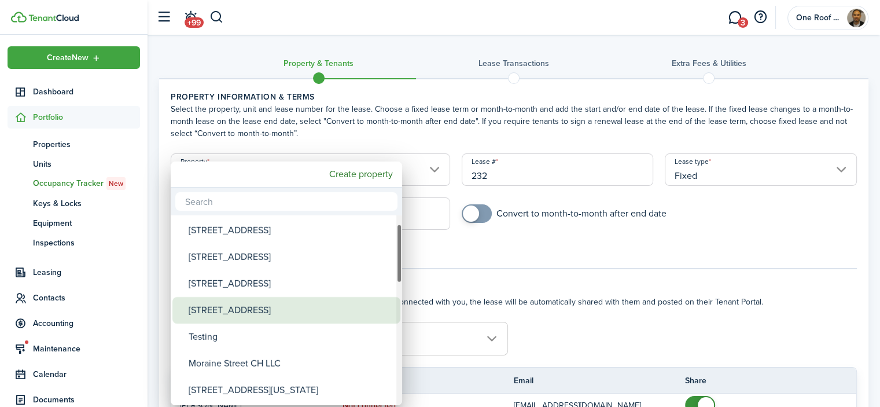
click at [264, 311] on div "[STREET_ADDRESS]" at bounding box center [291, 310] width 205 height 27
type input "[STREET_ADDRESS]"
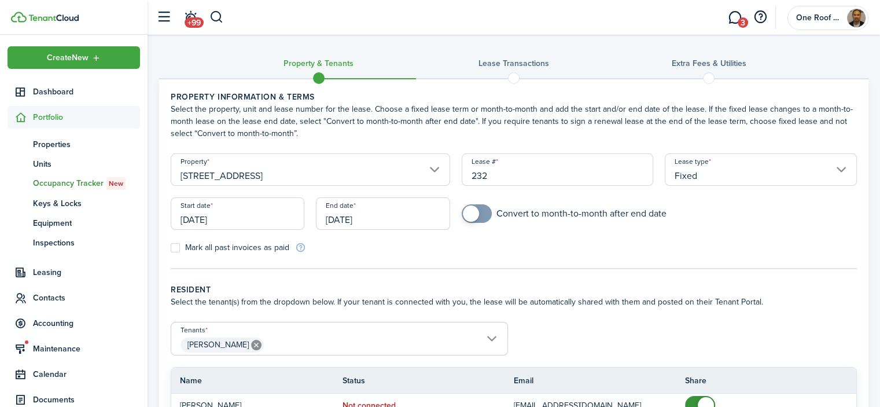
click at [251, 219] on input "[DATE]" at bounding box center [238, 213] width 134 height 32
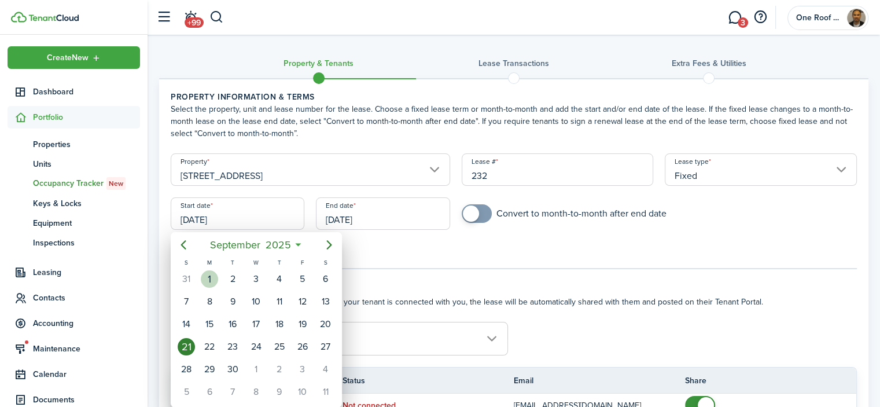
click at [215, 281] on div "1" at bounding box center [209, 278] width 17 height 17
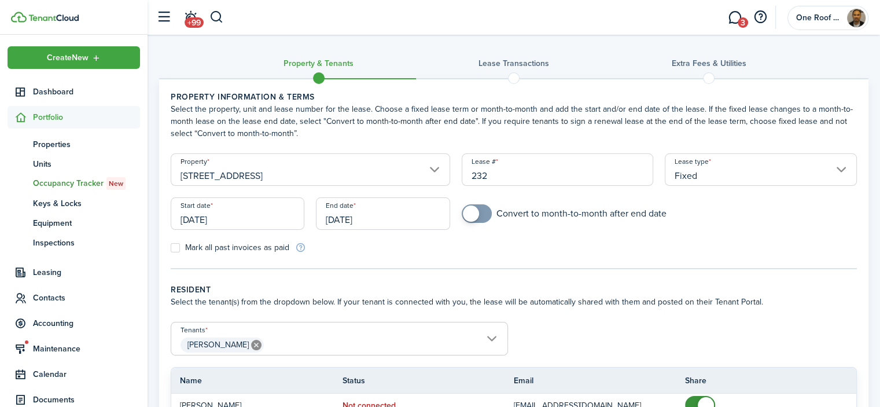
type input "[DATE]"
click at [354, 223] on input "[DATE]" at bounding box center [383, 213] width 134 height 32
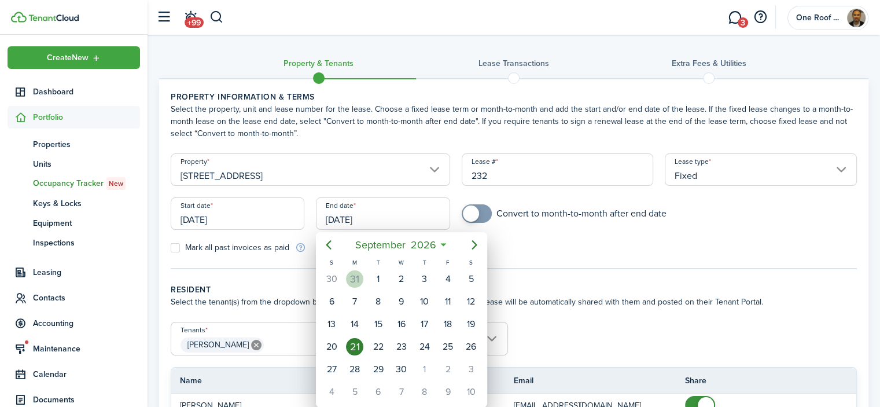
click at [354, 277] on div "31" at bounding box center [354, 278] width 17 height 17
type input "[DATE]"
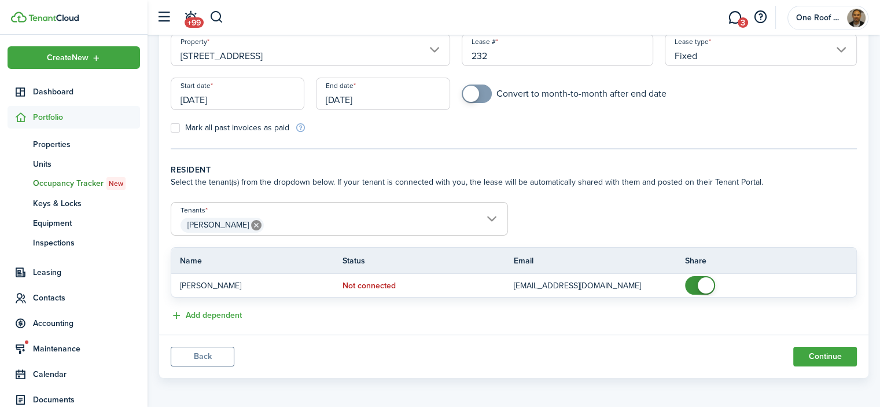
scroll to position [121, 0]
click at [815, 354] on button "Continue" at bounding box center [825, 356] width 64 height 20
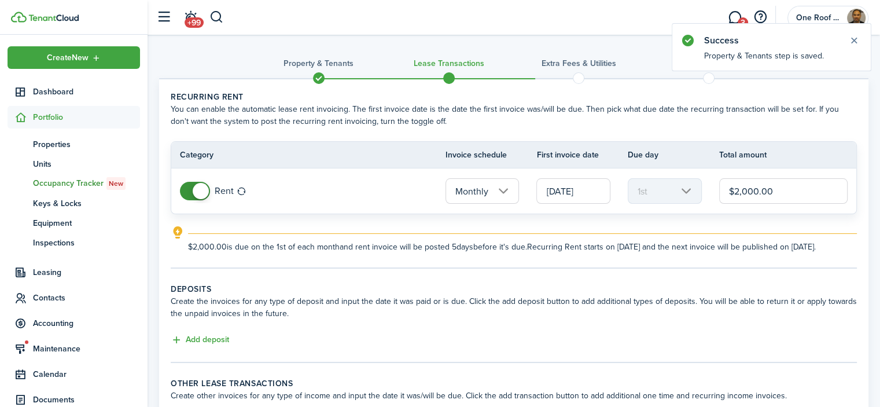
drag, startPoint x: 796, startPoint y: 192, endPoint x: 666, endPoint y: 199, distance: 130.4
click at [668, 196] on tr "Rent Monthly [DATE] 1st $2,000.00" at bounding box center [513, 190] width 685 height 45
click at [830, 165] on tr "Category Invoice schedule First invoice date Due day Total amount" at bounding box center [513, 155] width 685 height 26
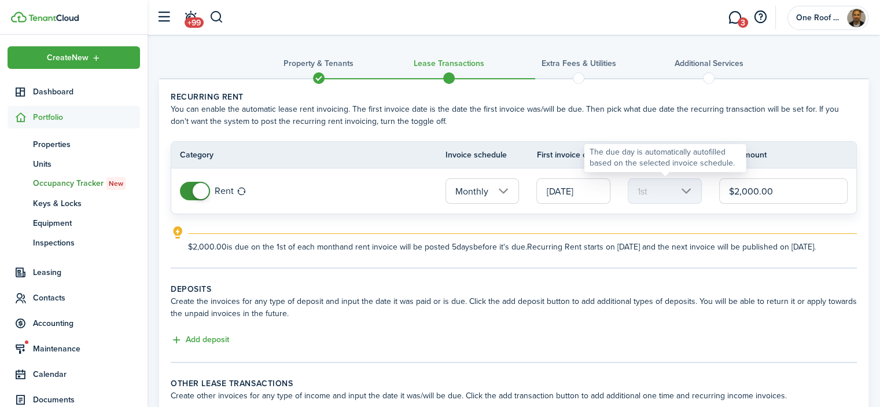
drag, startPoint x: 806, startPoint y: 188, endPoint x: 638, endPoint y: 194, distance: 168.0
click at [638, 194] on tr "Rent Monthly [DATE] 1st $2,000.00" at bounding box center [513, 190] width 685 height 45
type input "$2,500.00"
click at [644, 228] on explanation "$2,500.00 is due on the 1st of each month and rent invoice will be posted 5 day…" at bounding box center [514, 239] width 686 height 27
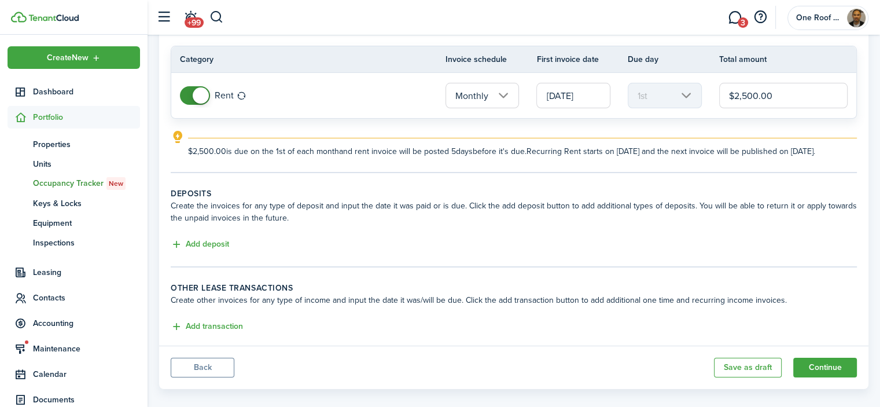
scroll to position [116, 0]
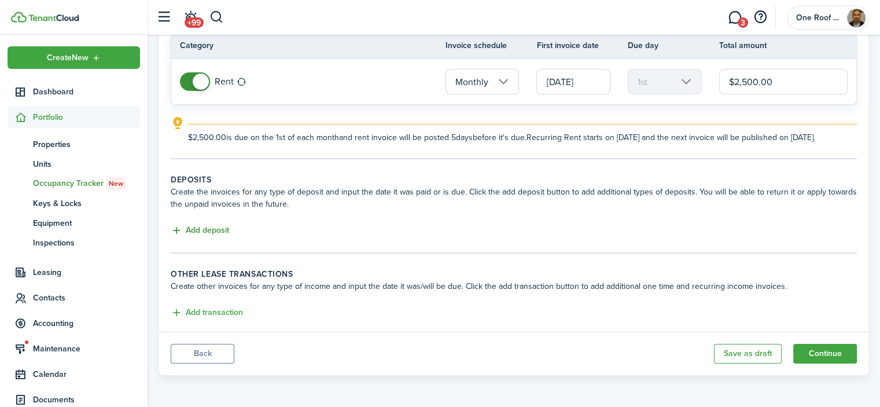
click at [227, 236] on button "Add deposit" at bounding box center [200, 230] width 58 height 13
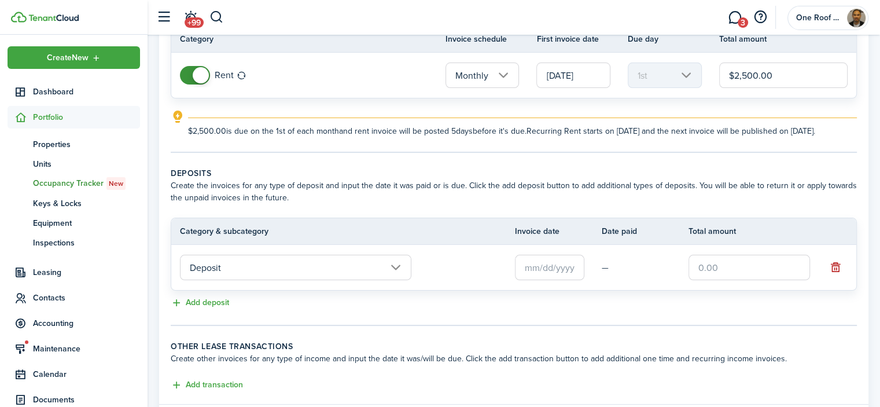
click at [293, 275] on input "Deposit" at bounding box center [295, 267] width 231 height 25
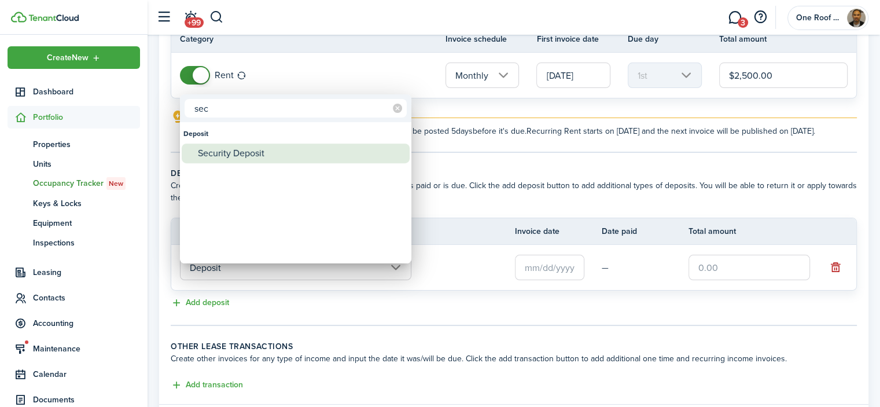
type input "sec"
click at [266, 149] on div "Security Deposit" at bounding box center [300, 154] width 205 height 20
type input "Deposit / Security Deposit"
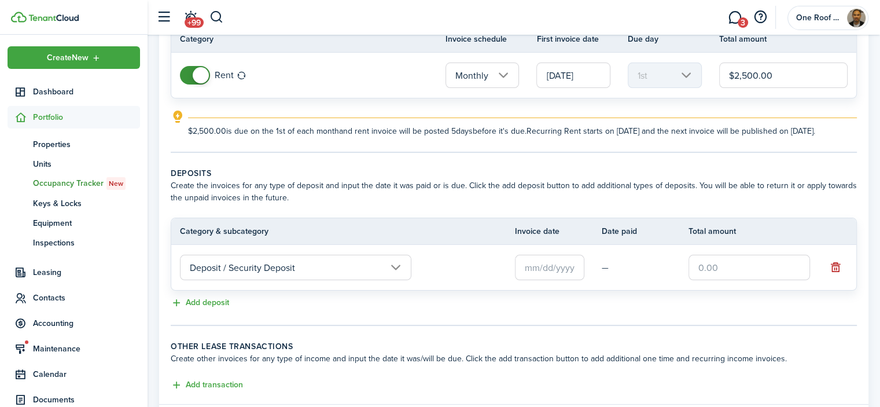
click at [527, 273] on input "text" at bounding box center [549, 267] width 69 height 25
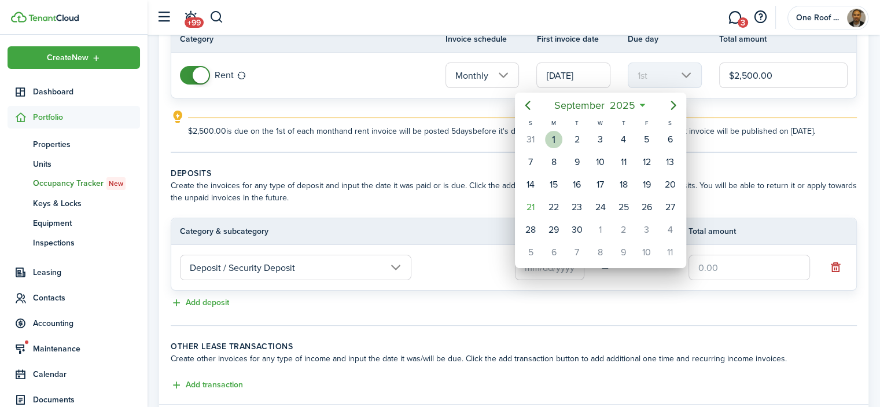
click at [553, 140] on div "1" at bounding box center [553, 139] width 17 height 17
type input "[DATE]"
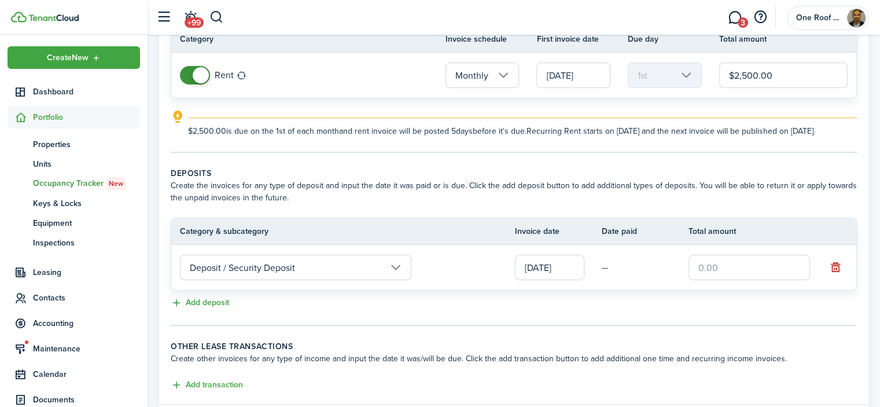
click at [756, 280] on input "text" at bounding box center [750, 267] width 122 height 25
type input "$2,500.00"
click at [211, 310] on button "Add deposit" at bounding box center [200, 302] width 58 height 13
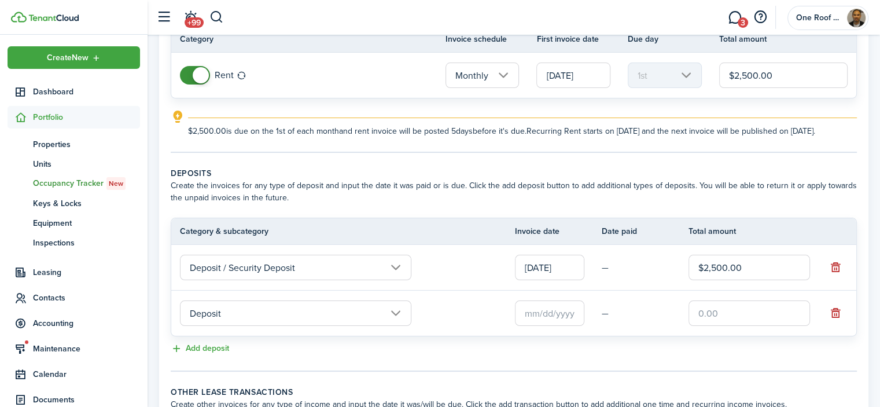
click at [222, 326] on input "Deposit" at bounding box center [295, 312] width 231 height 25
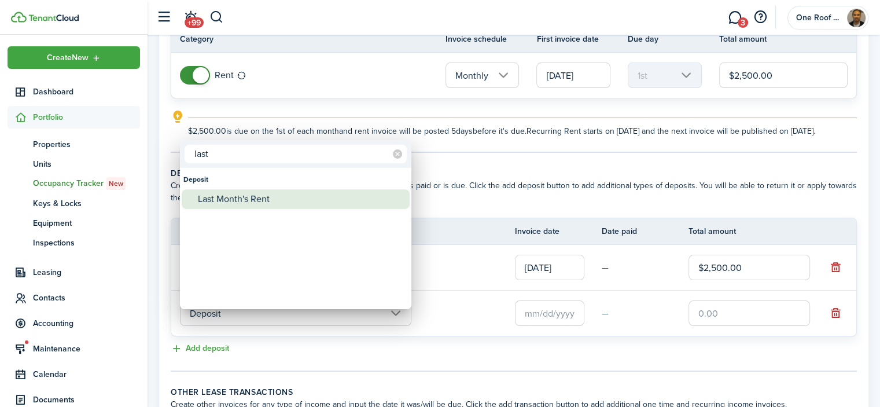
type input "last"
click at [253, 197] on div "Last Month's Rent" at bounding box center [300, 199] width 205 height 20
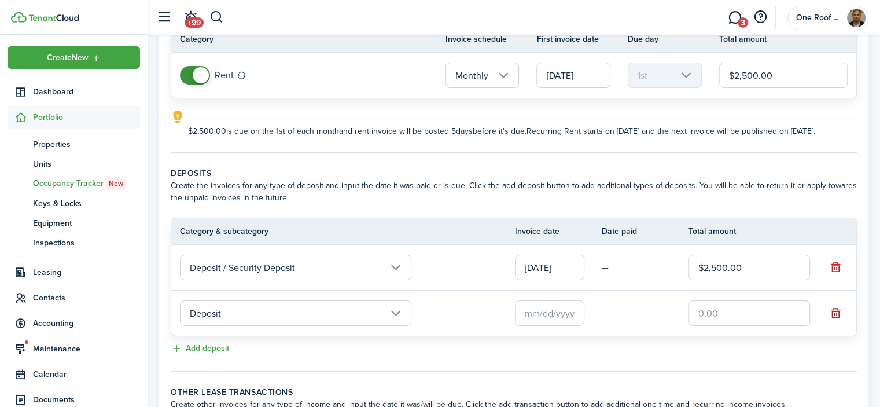
type input "Deposit / Last Month's Rent"
click at [541, 324] on input "text" at bounding box center [549, 312] width 69 height 25
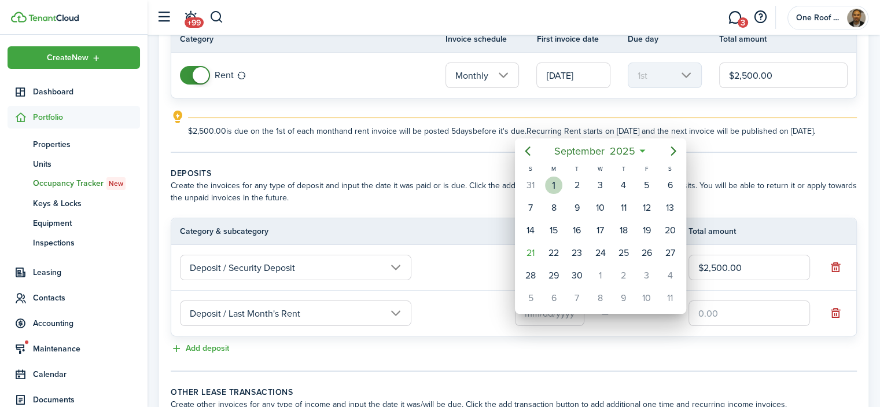
click at [552, 185] on div "1" at bounding box center [553, 185] width 17 height 17
type input "[DATE]"
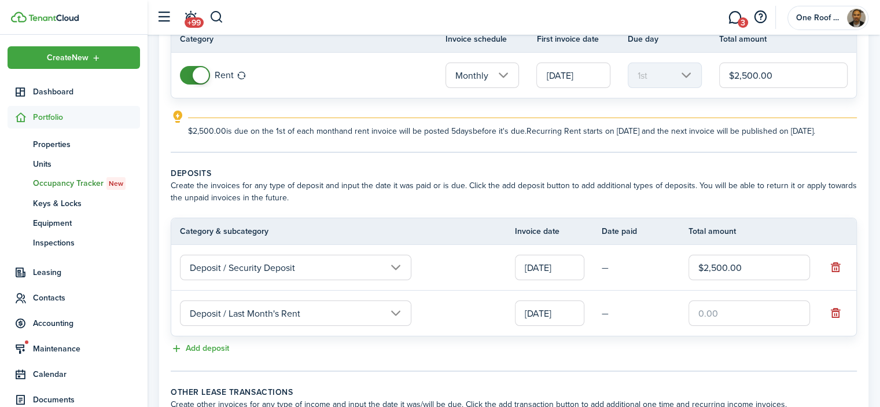
click at [715, 320] on input "text" at bounding box center [750, 312] width 122 height 25
type input "$2,500.00"
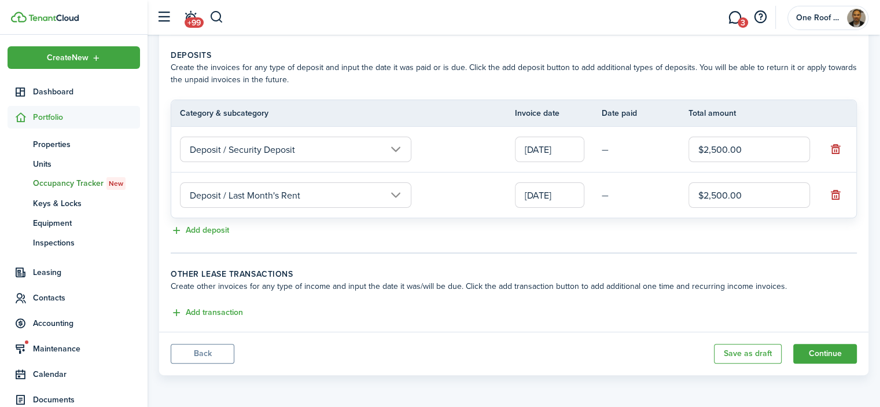
scroll to position [243, 0]
click at [844, 356] on button "Continue" at bounding box center [825, 354] width 64 height 20
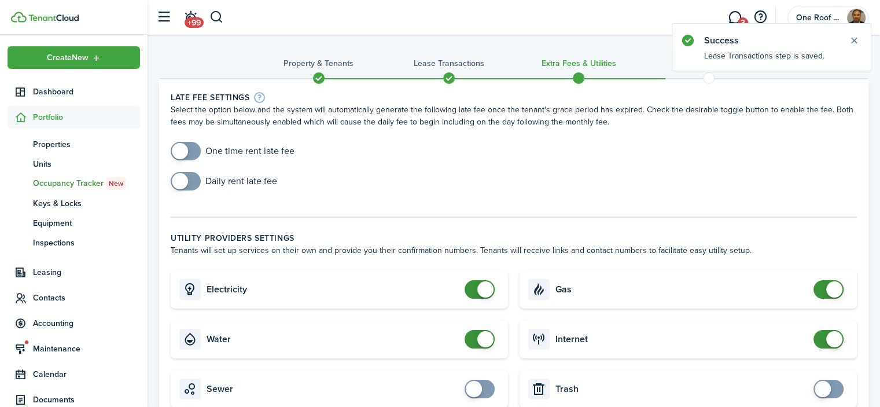
checkbox input "true"
click at [184, 146] on span at bounding box center [180, 151] width 16 height 16
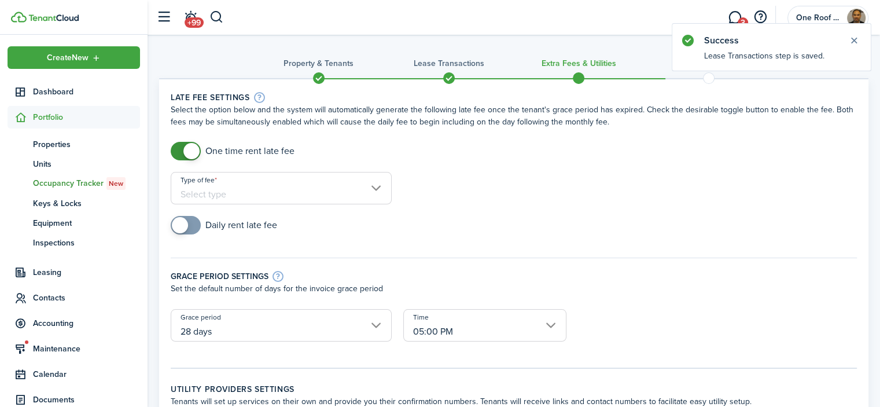
click at [274, 186] on input "Type of fee" at bounding box center [281, 188] width 221 height 32
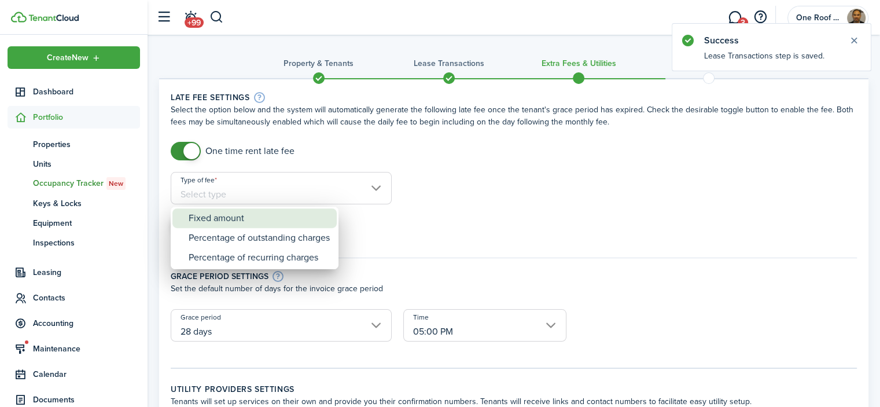
click at [241, 222] on div "Fixed amount" at bounding box center [259, 218] width 141 height 20
type input "Fixed amount"
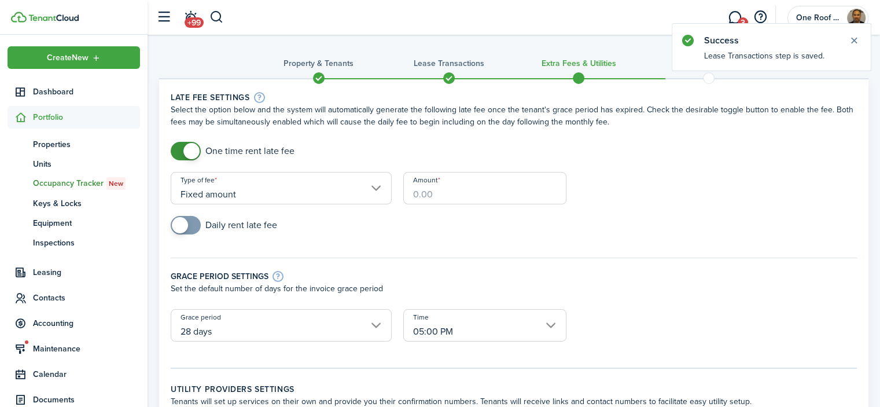
click at [510, 193] on input "Amount" at bounding box center [484, 188] width 163 height 32
type input "$75.00"
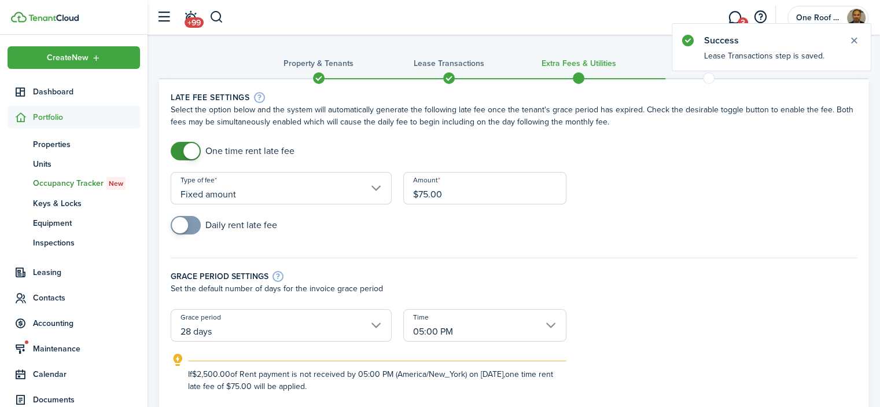
click at [460, 230] on div "Daily rent late fee" at bounding box center [514, 231] width 698 height 30
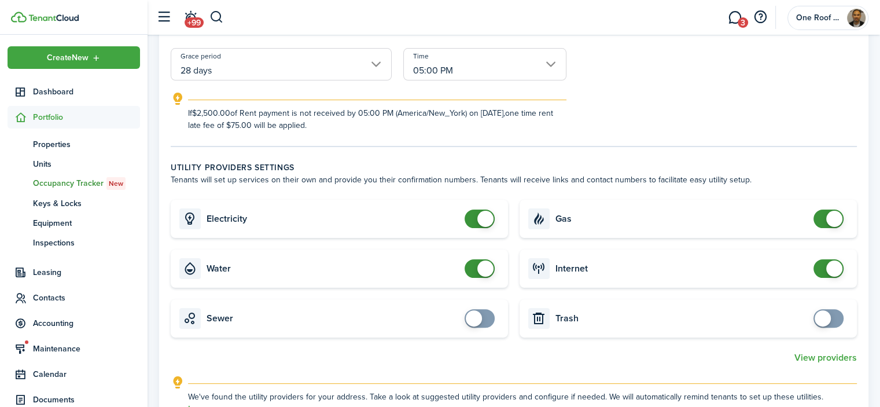
scroll to position [289, 0]
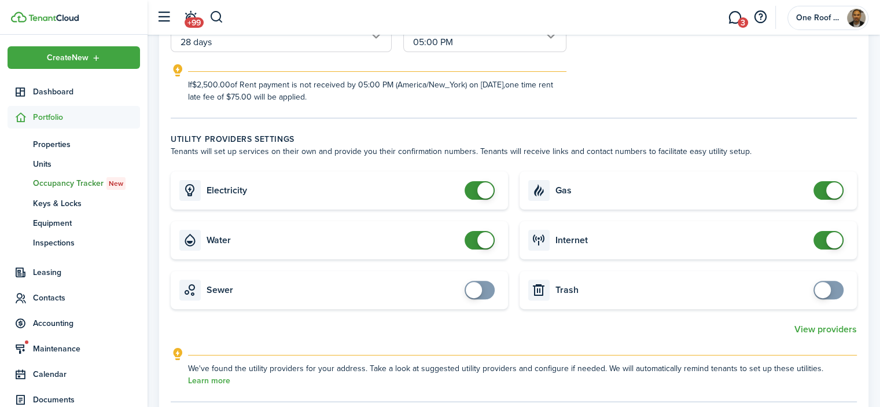
checkbox input "false"
click at [480, 235] on span at bounding box center [485, 240] width 16 height 16
checkbox input "false"
click at [826, 193] on span at bounding box center [829, 190] width 12 height 19
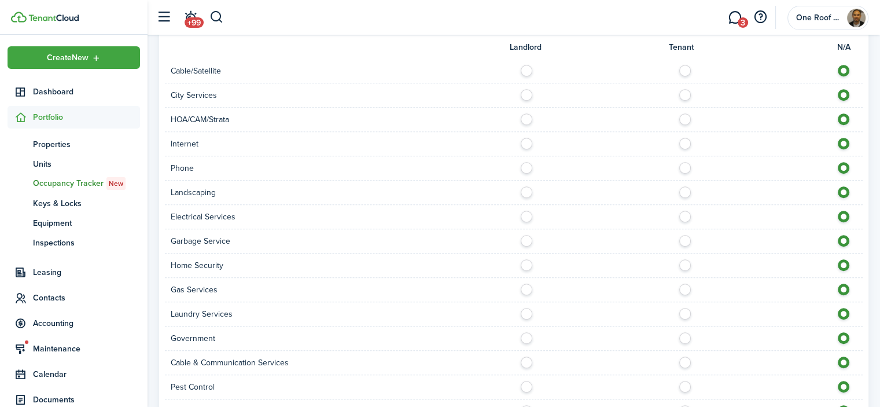
scroll to position [866, 0]
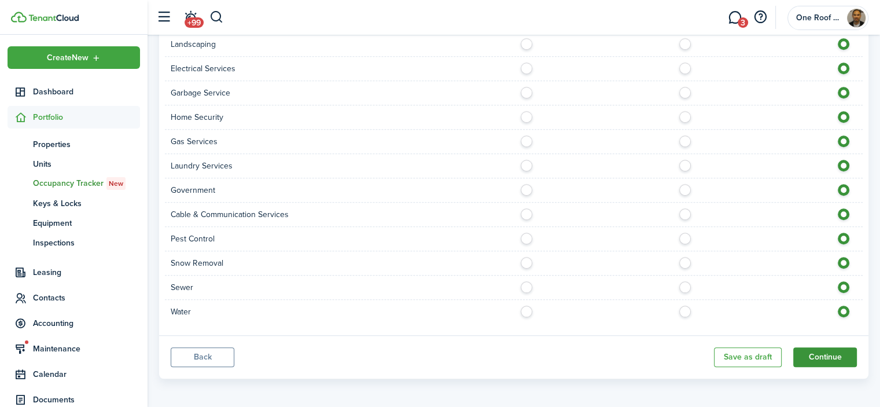
click at [833, 348] on button "Continue" at bounding box center [825, 357] width 64 height 20
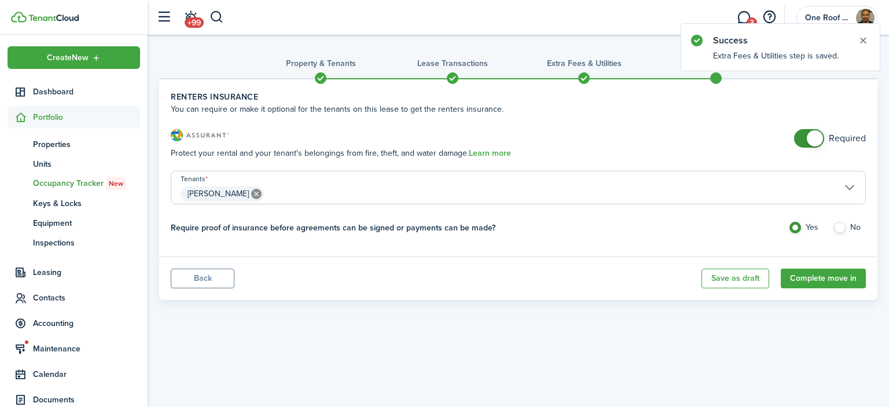
checkbox input "false"
click at [815, 137] on span at bounding box center [815, 138] width 16 height 16
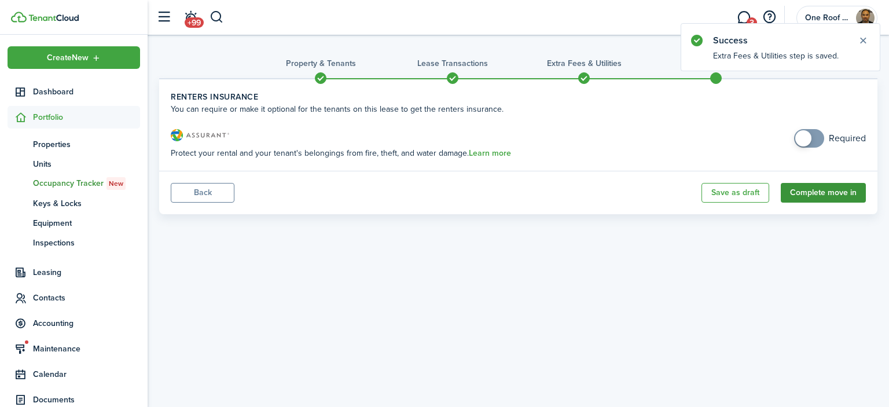
click at [803, 190] on button "Complete move in" at bounding box center [823, 193] width 85 height 20
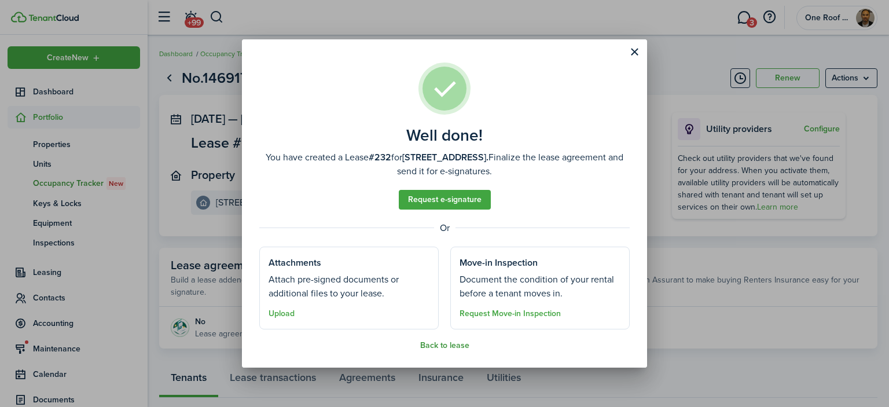
click at [458, 343] on button "Back to lease" at bounding box center [444, 345] width 49 height 9
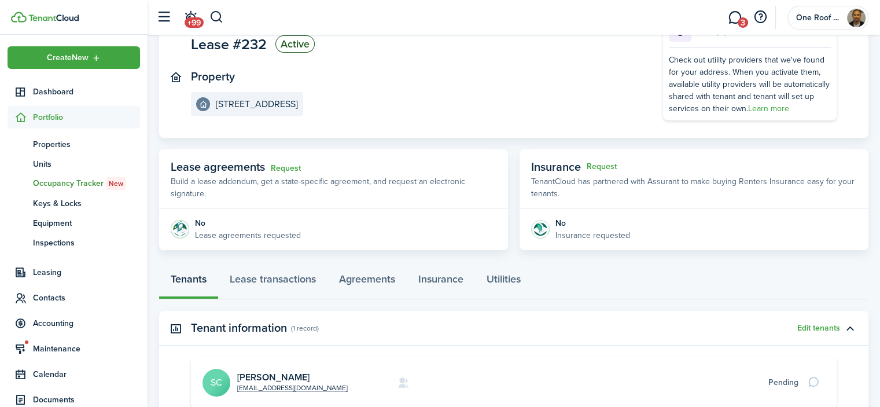
scroll to position [234, 0]
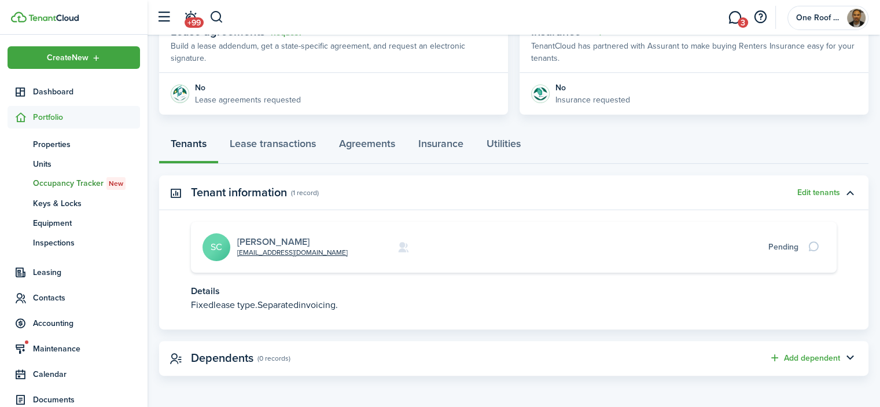
click at [262, 238] on link "[PERSON_NAME]" at bounding box center [273, 241] width 72 height 13
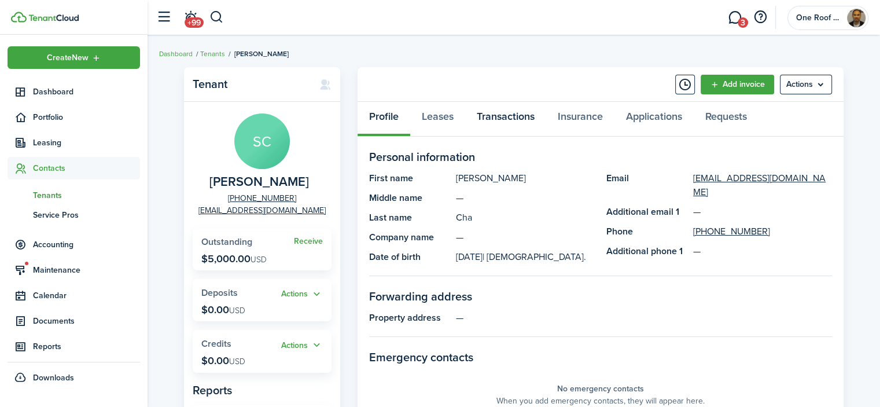
click at [505, 117] on link "Transactions" at bounding box center [505, 119] width 81 height 35
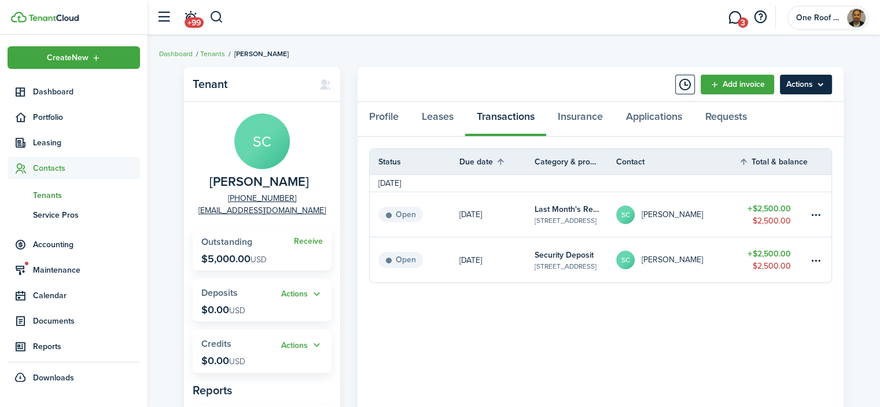
click at [817, 84] on menu-btn "Actions" at bounding box center [806, 85] width 52 height 20
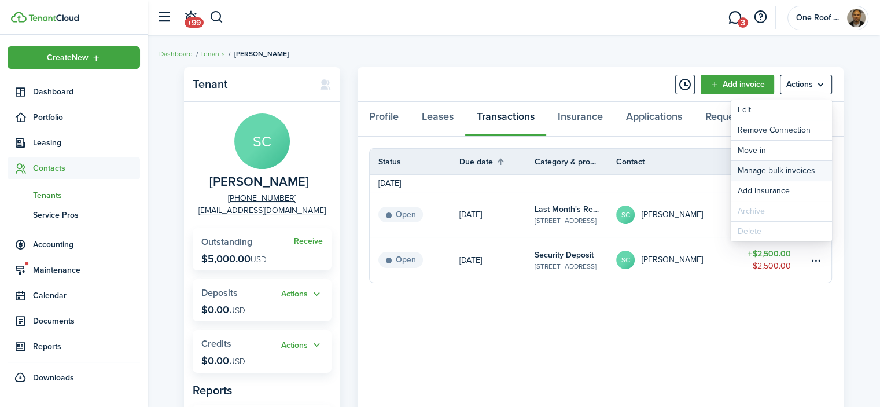
click at [788, 172] on link "Manage bulk invoices" at bounding box center [781, 171] width 101 height 20
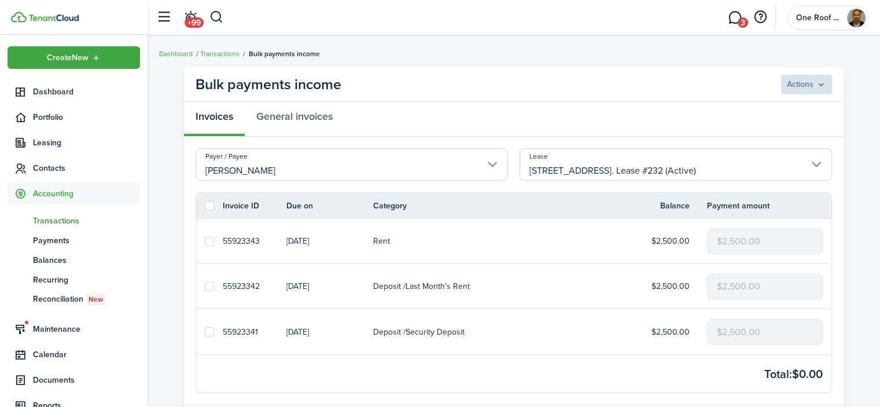
click at [210, 208] on label at bounding box center [209, 205] width 9 height 9
click at [205, 206] on input "checkbox" at bounding box center [204, 205] width 1 height 1
checkbox input "true"
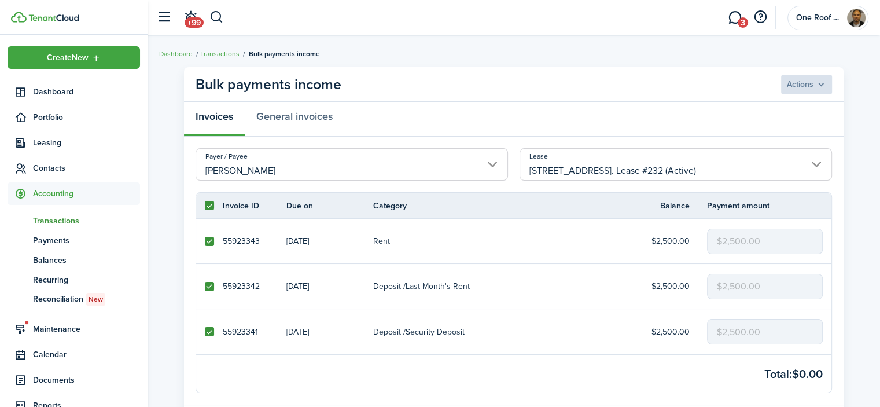
checkbox input "true"
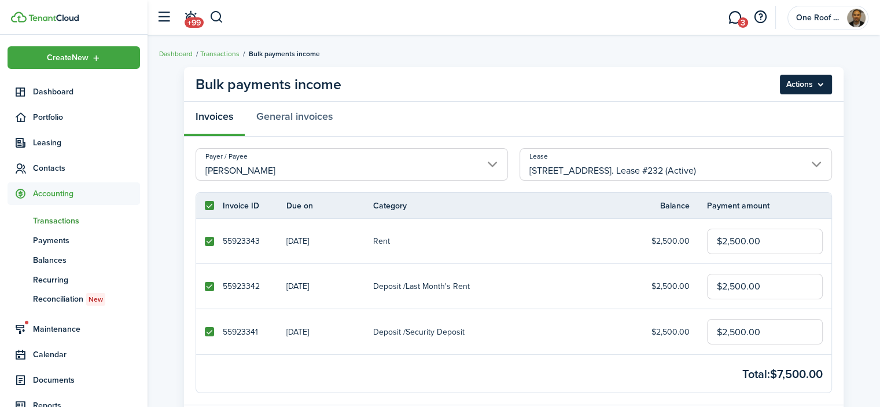
click at [825, 83] on menu-btn "Actions" at bounding box center [806, 85] width 52 height 20
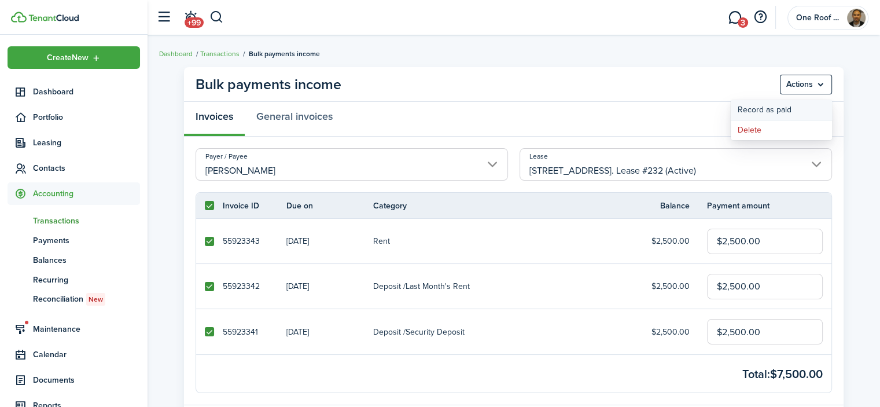
click at [762, 107] on button "Record as paid" at bounding box center [781, 110] width 101 height 20
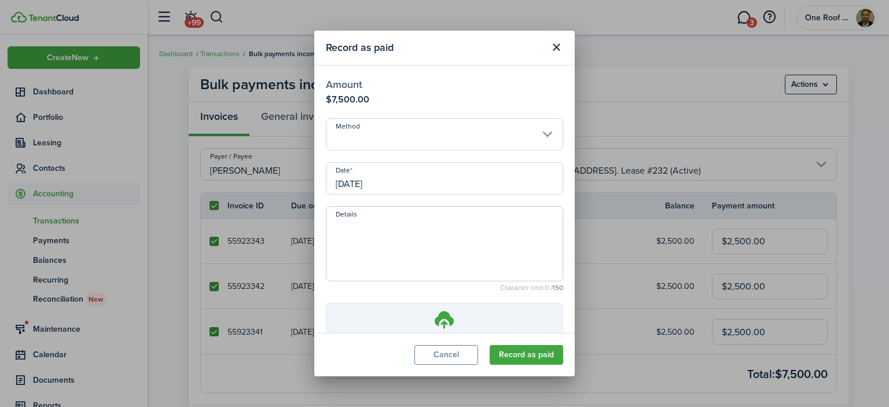
click at [449, 141] on input "Method" at bounding box center [444, 134] width 237 height 32
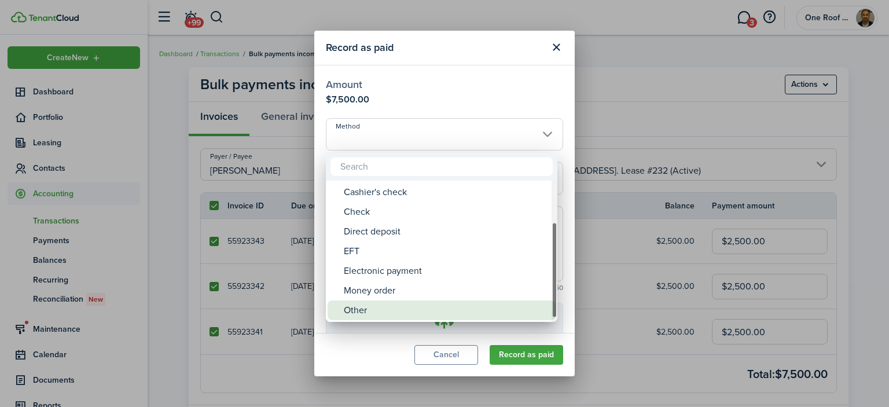
click at [404, 305] on div "Other" at bounding box center [446, 310] width 205 height 20
type input "Other"
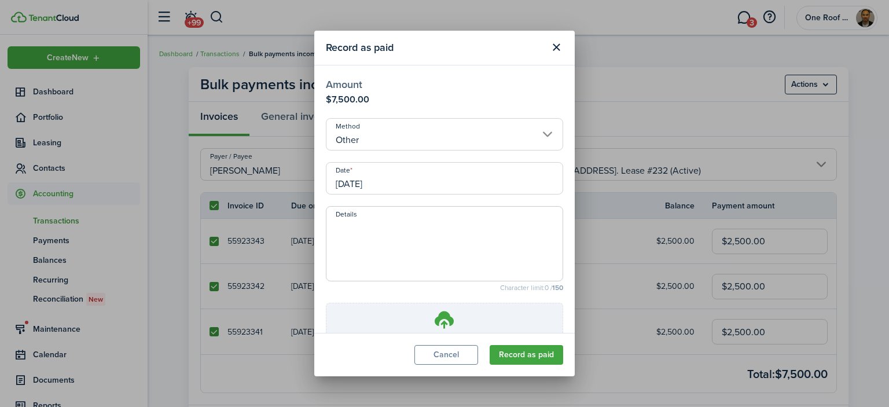
drag, startPoint x: 403, startPoint y: 177, endPoint x: 383, endPoint y: 179, distance: 20.4
click at [383, 180] on input "[DATE]" at bounding box center [444, 178] width 237 height 32
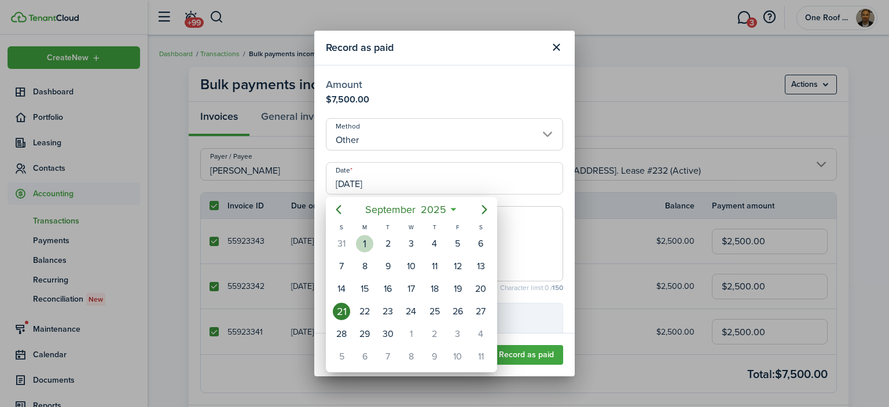
click at [361, 238] on div "1" at bounding box center [364, 243] width 17 height 17
type input "[DATE]"
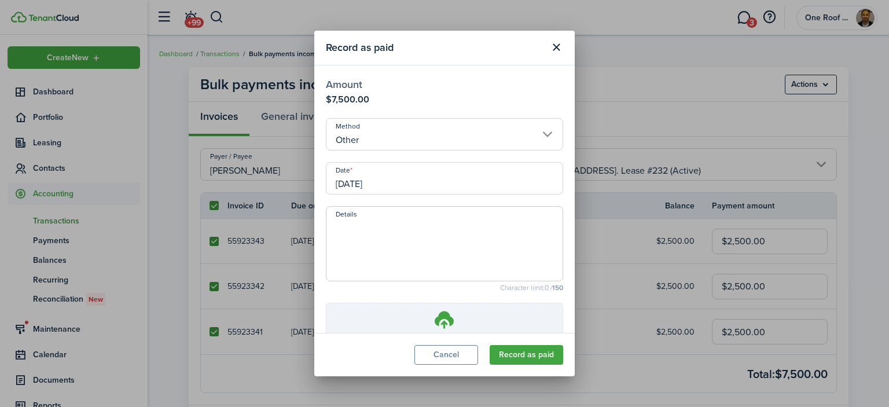
click at [365, 238] on textarea "Details" at bounding box center [444, 247] width 236 height 56
type textarea "initial move in funds."
click at [513, 353] on button "Record as paid" at bounding box center [527, 355] width 74 height 20
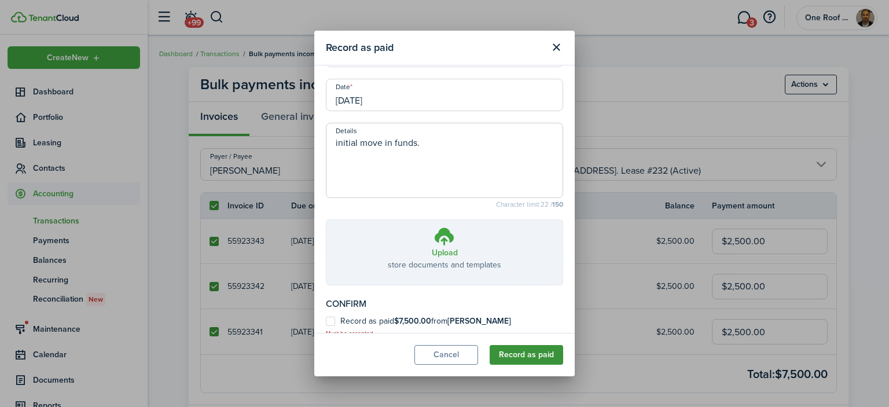
scroll to position [99, 0]
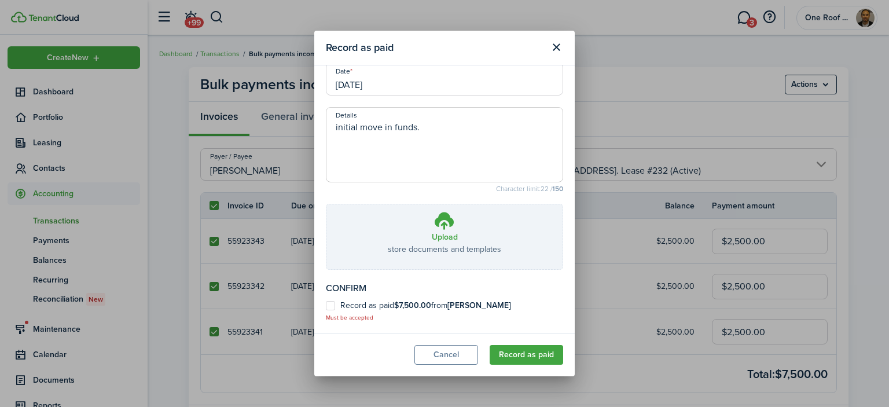
click at [396, 302] on b "$7,500.00" at bounding box center [412, 305] width 37 height 12
click at [326, 406] on input "Record as paid $7,500.00 from [PERSON_NAME]" at bounding box center [325, 410] width 1 height 1
checkbox input "true"
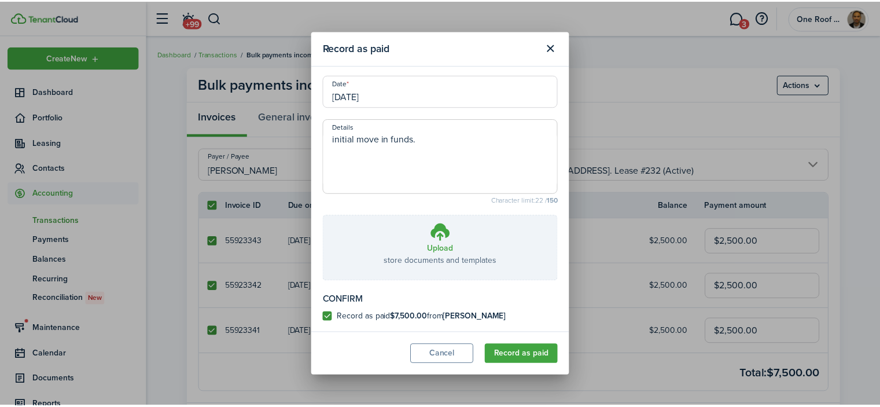
scroll to position [87, 0]
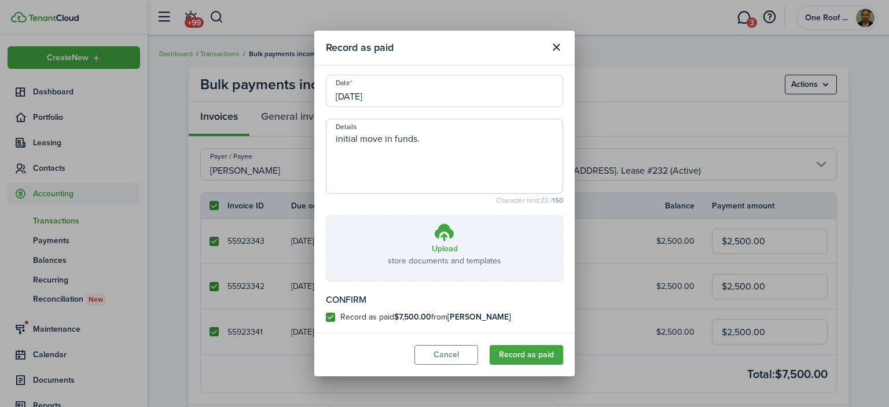
click at [532, 365] on modal-footer "Cancel Record as paid" at bounding box center [444, 354] width 260 height 43
click at [538, 356] on button "Record as paid" at bounding box center [527, 355] width 74 height 20
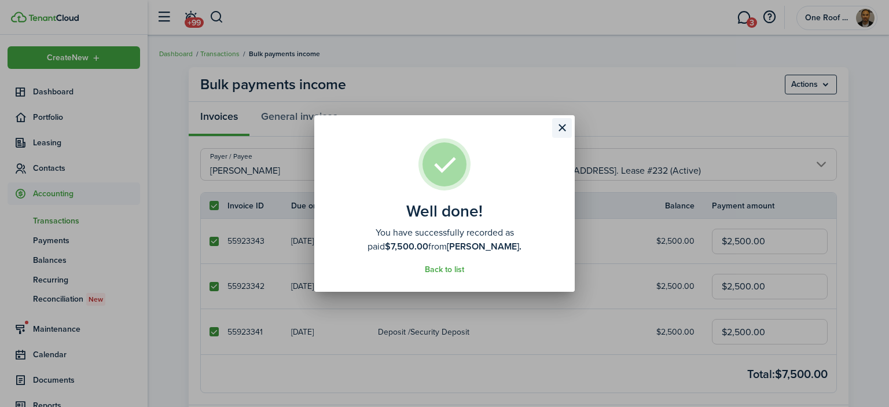
click at [557, 128] on button "Close modal" at bounding box center [562, 128] width 20 height 20
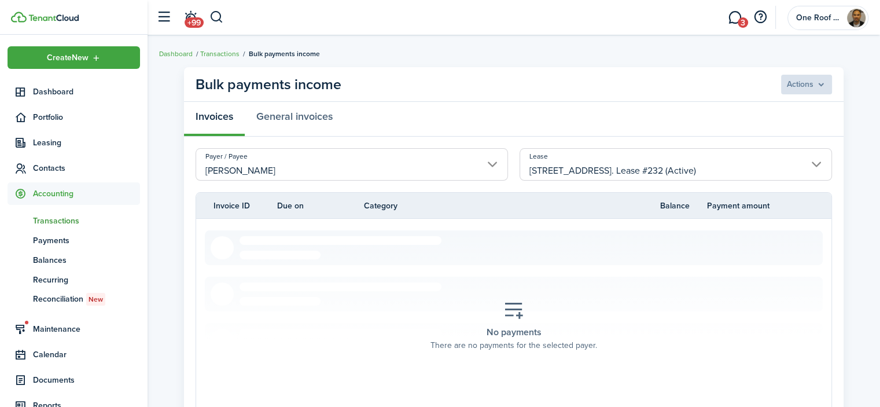
click at [590, 87] on panel-main-header "Bulk payments income Actions" at bounding box center [514, 84] width 660 height 35
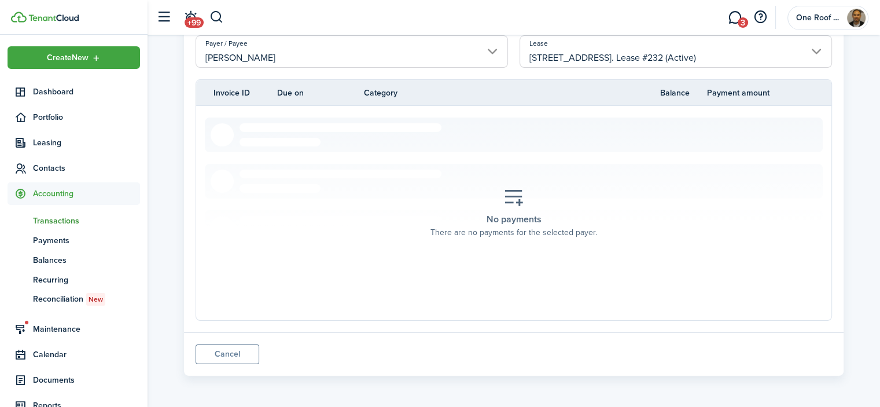
scroll to position [0, 0]
